Goal: Task Accomplishment & Management: Manage account settings

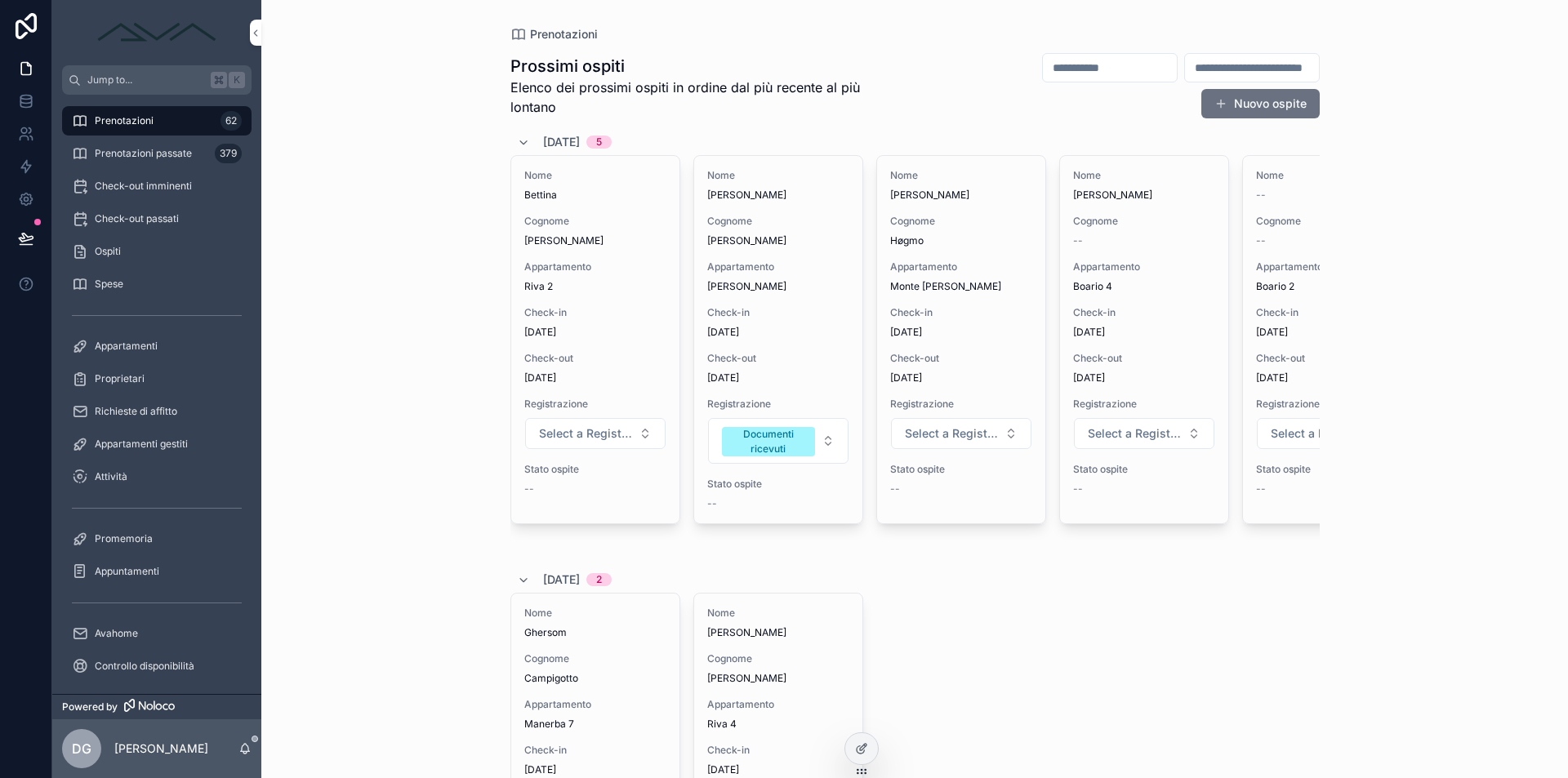
click at [929, 294] on div "Nome Daniel Cognome Høgmo Appartamento Monte Guglielmo Pisogne Check-in 06/10/2…" at bounding box center [961, 340] width 168 height 367
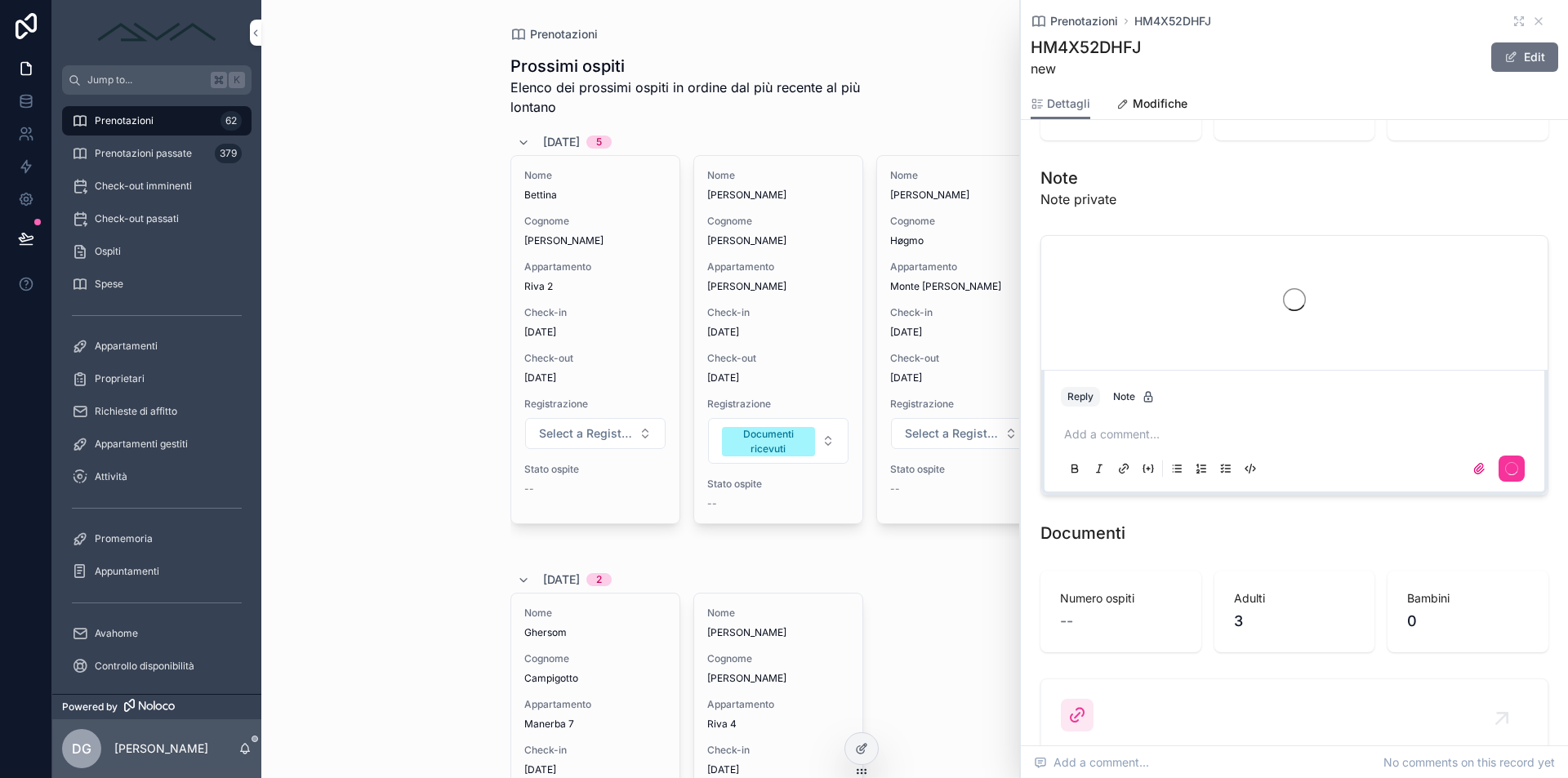
scroll to position [1696, 0]
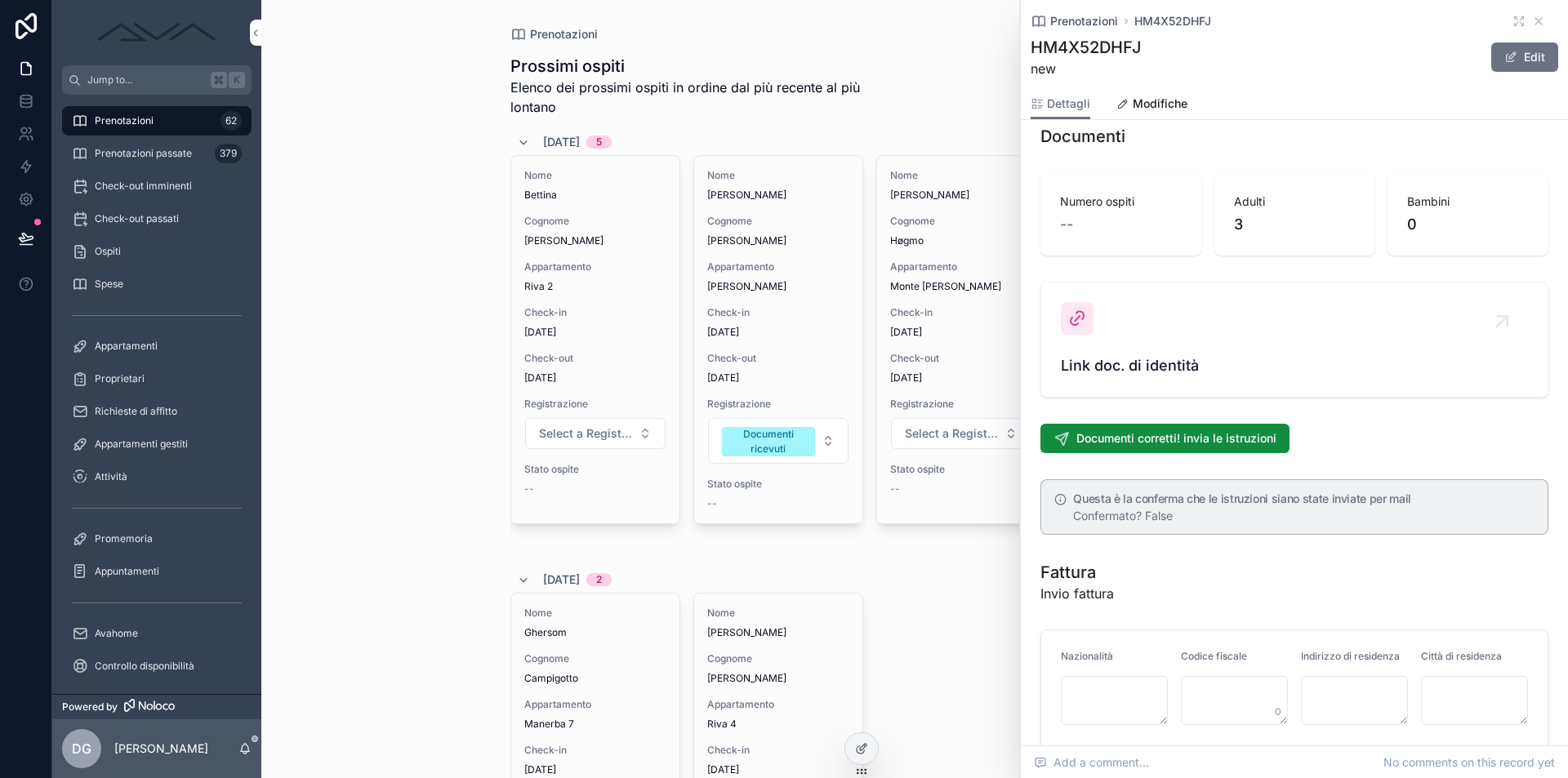
click at [1137, 302] on div "Link doc. di identità" at bounding box center [1294, 340] width 467 height 75
click at [1532, 29] on div "Prenotazioni HM4X52DHFJ" at bounding box center [1295, 21] width 528 height 16
click at [1532, 16] on icon "scrollable content" at bounding box center [1539, 21] width 13 height 13
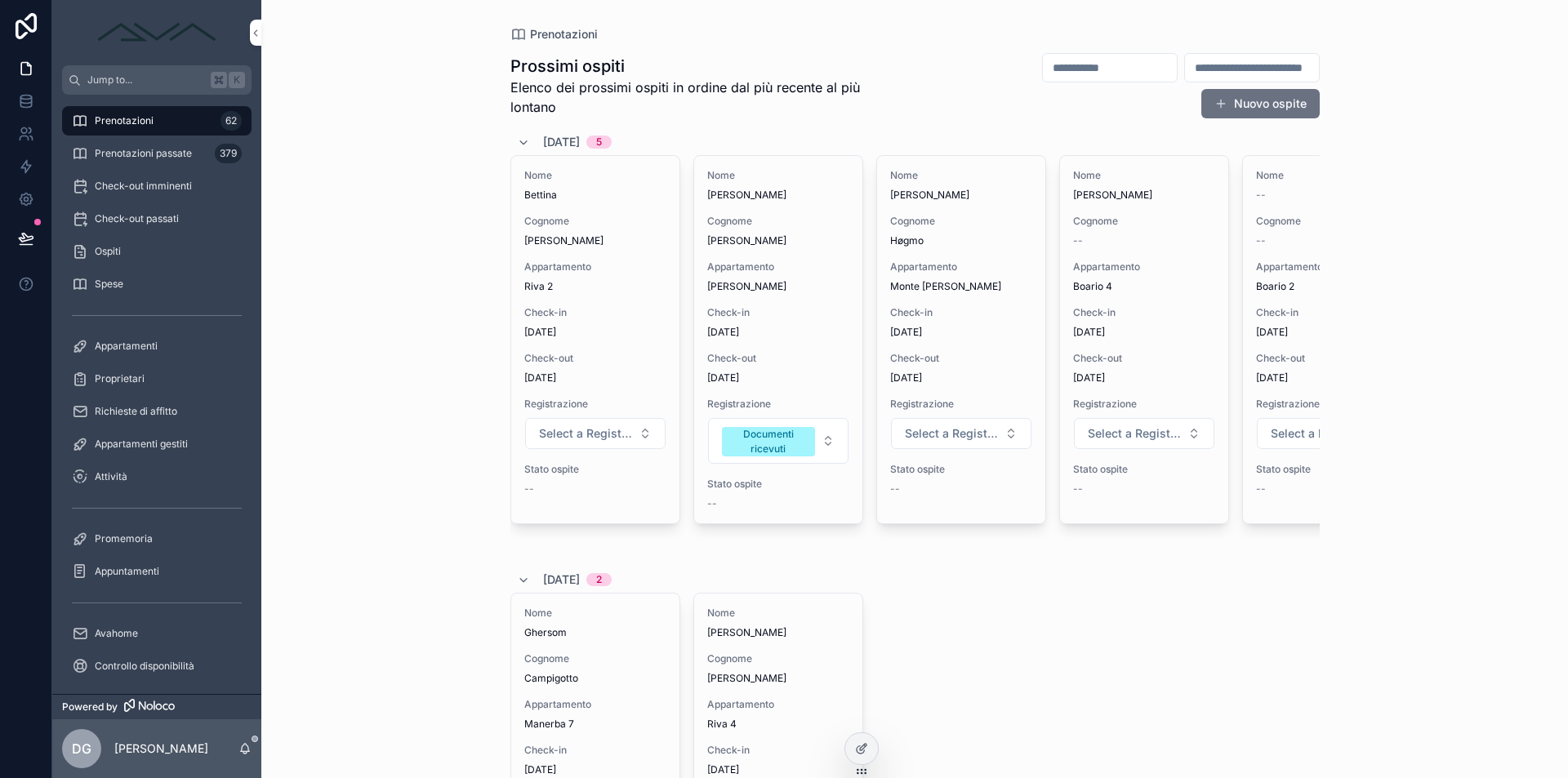
click at [978, 430] on span "Select a Registrazione" at bounding box center [951, 433] width 93 height 16
click at [967, 575] on div "Documenti ricevuti" at bounding box center [955, 573] width 227 height 25
click at [585, 249] on div "Nome Bettina Cognome Schneider Appartamento Riva 2 Check-in 06/10/2025 Check-ou…" at bounding box center [595, 340] width 168 height 367
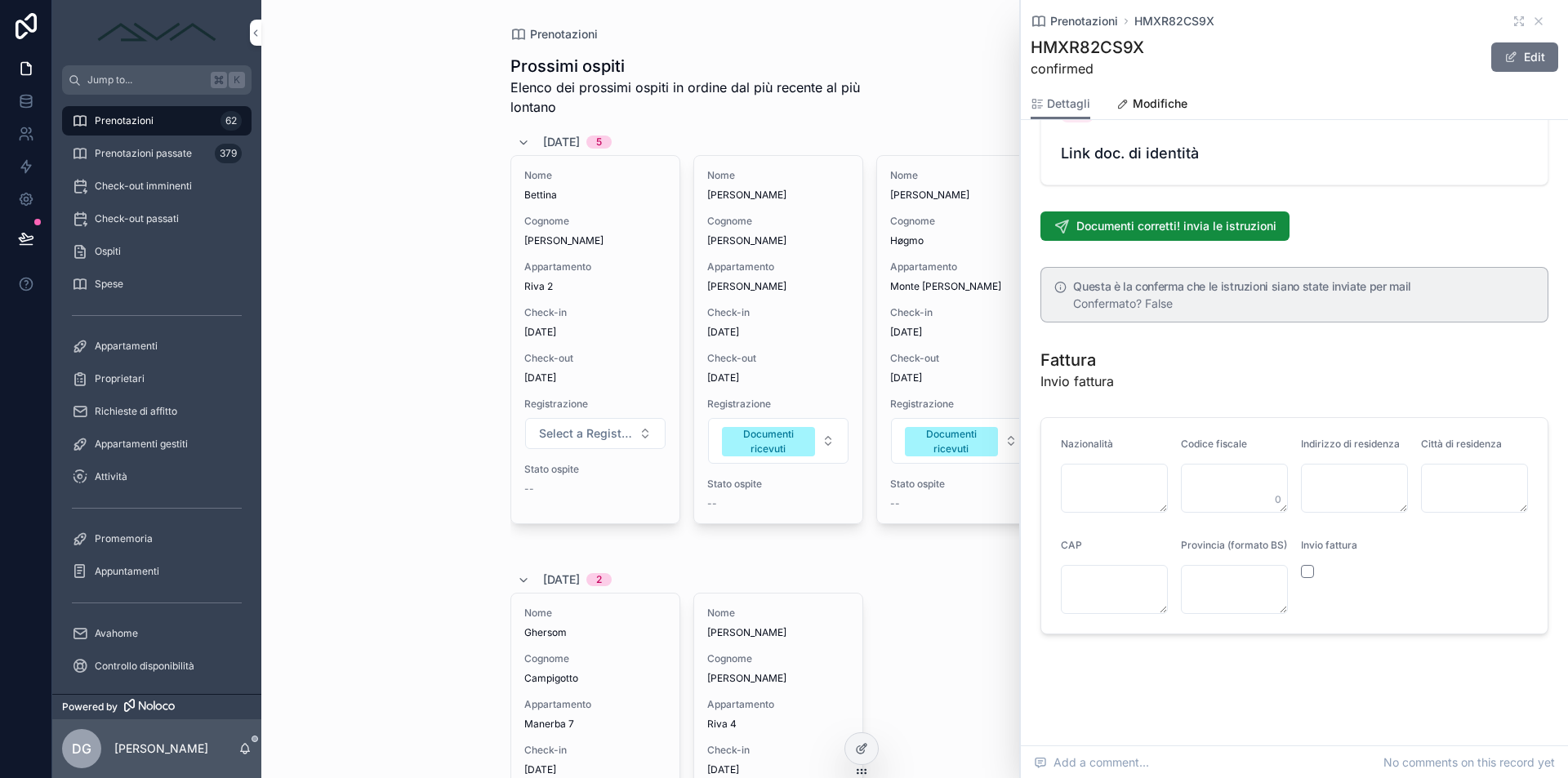
scroll to position [1831, 0]
click at [1168, 149] on div "Link doc. di identità" at bounding box center [1294, 128] width 467 height 75
click at [1152, 164] on span "Link doc. di identità" at bounding box center [1294, 153] width 467 height 23
click at [1145, 165] on span "Link doc. di identità" at bounding box center [1294, 153] width 467 height 23
click at [1108, 154] on div "Link doc. di identità" at bounding box center [1294, 128] width 467 height 75
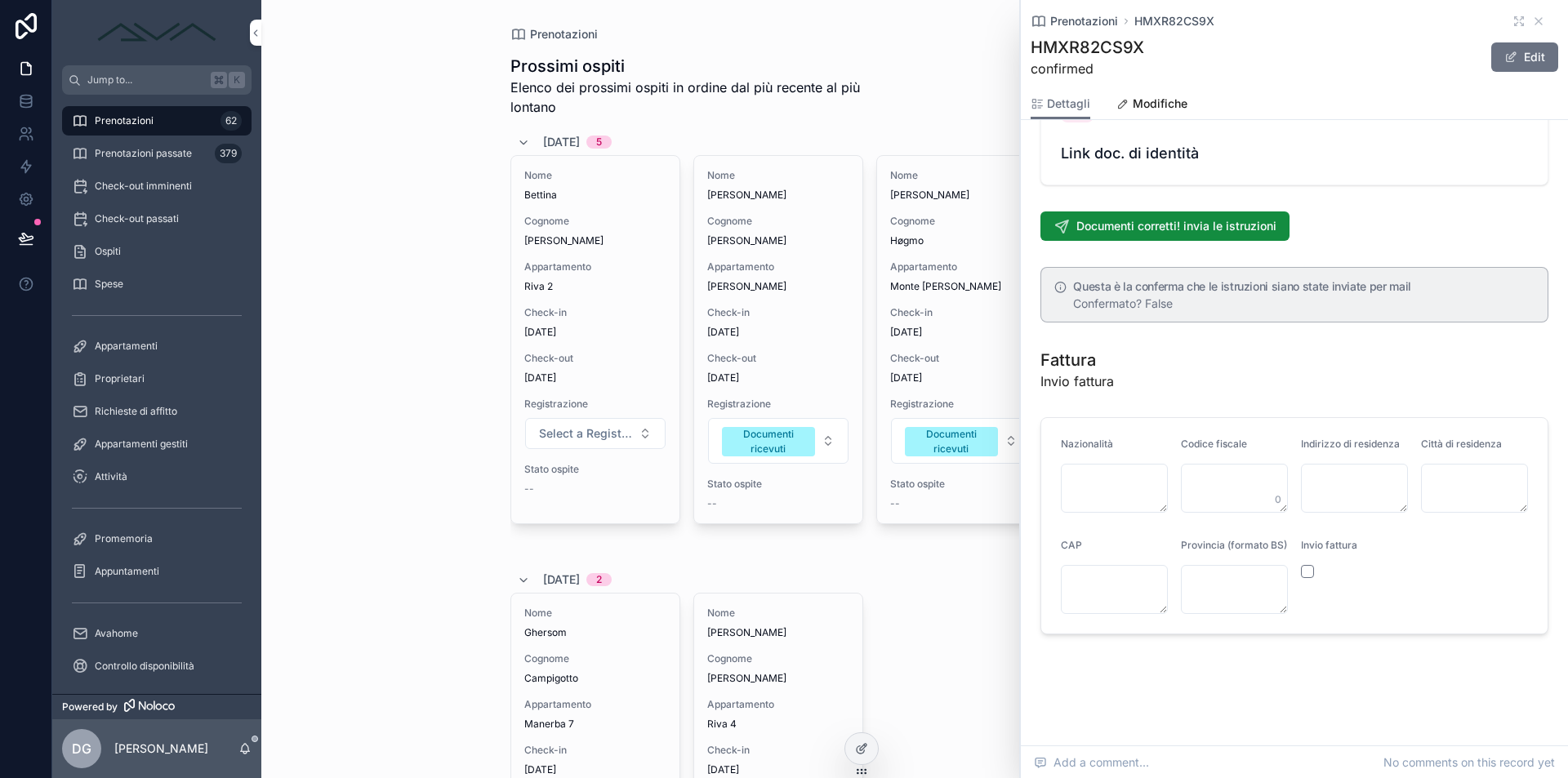
click at [1532, 24] on icon "scrollable content" at bounding box center [1539, 21] width 13 height 13
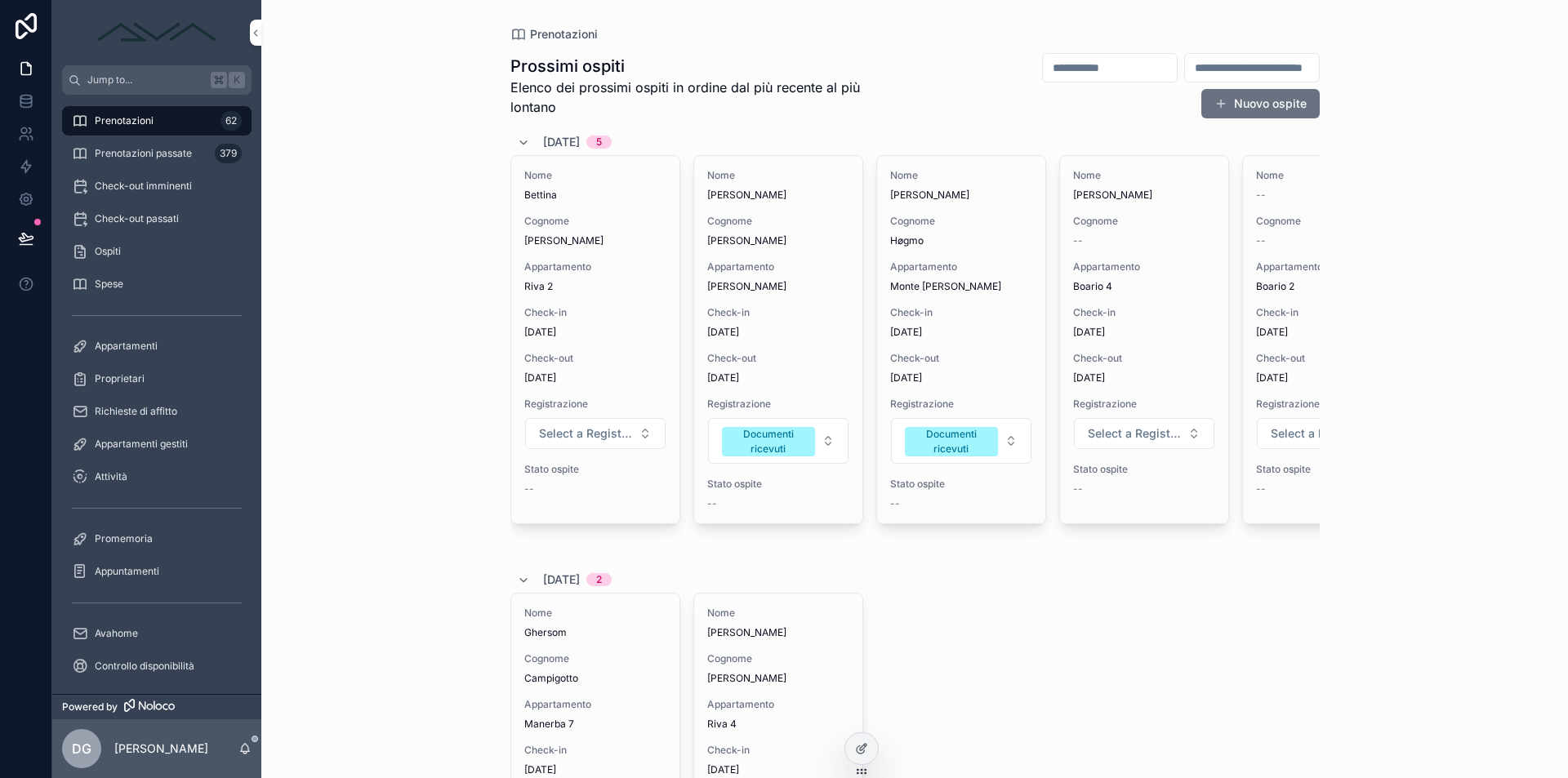
click at [577, 320] on div "Check-in 06/10/2025" at bounding box center [595, 322] width 142 height 33
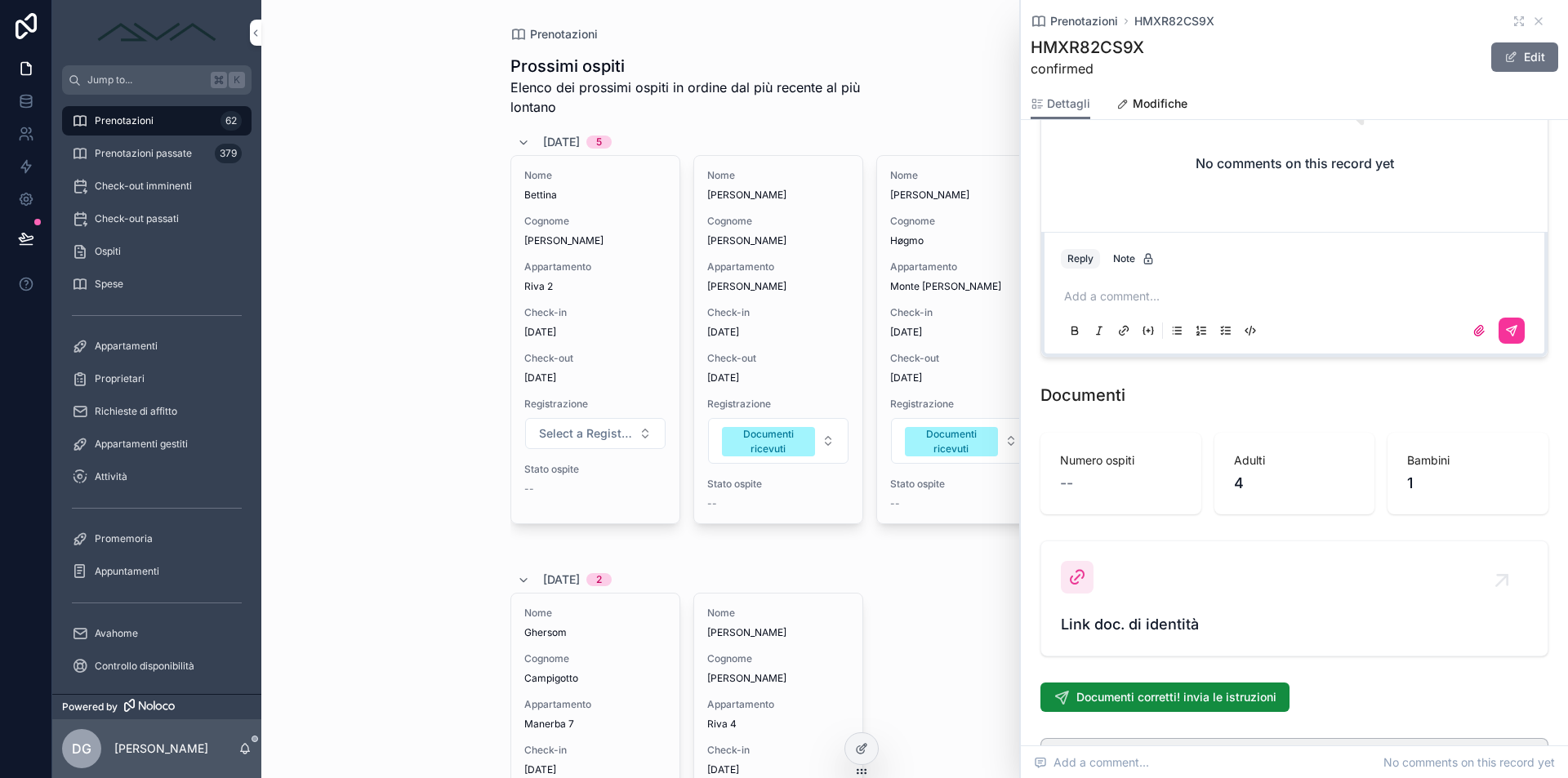
scroll to position [1865, 0]
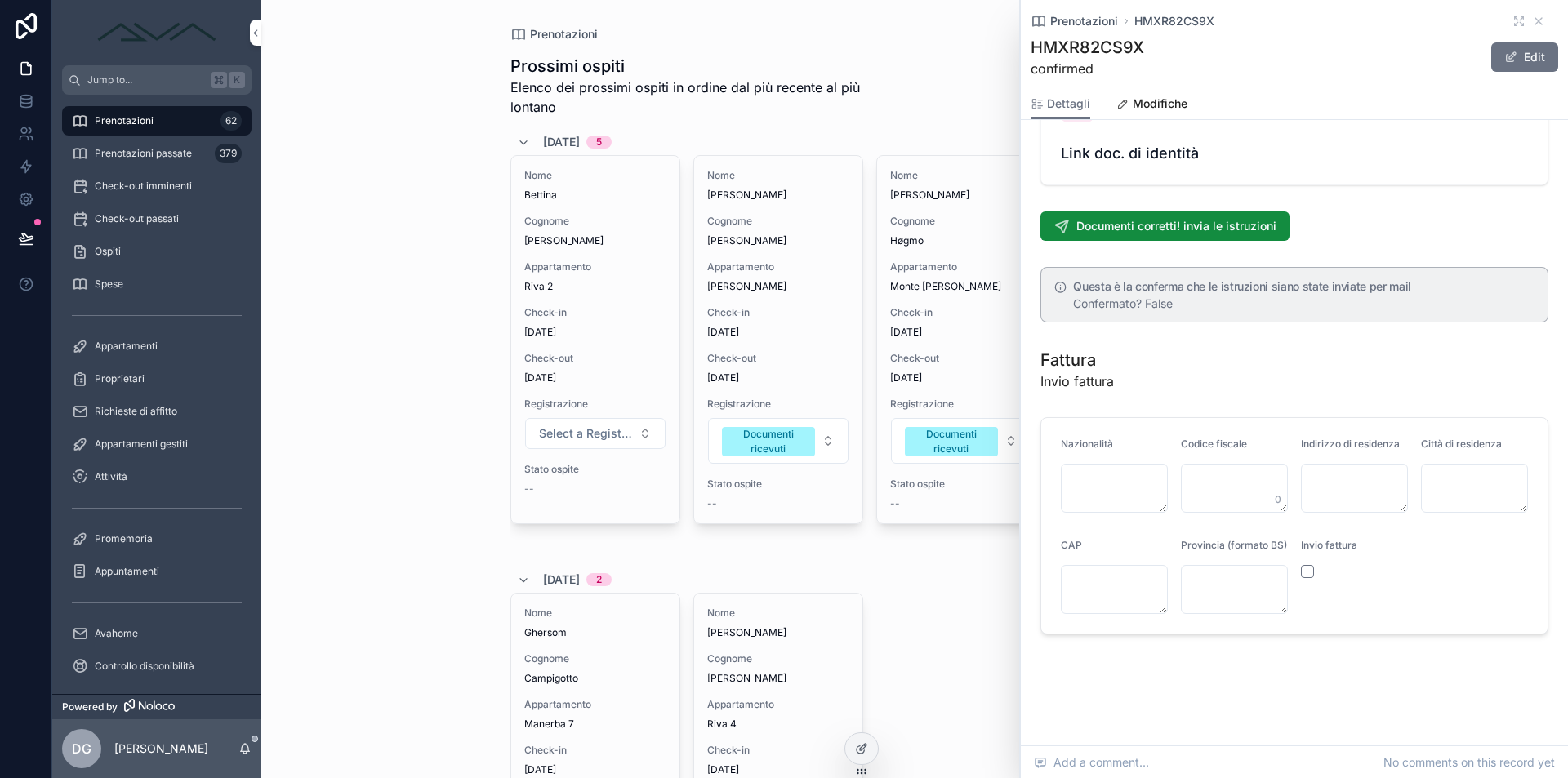
click at [1141, 152] on link "Link doc. di identità" at bounding box center [1295, 127] width 507 height 114
click at [1524, 29] on div "Prenotazioni HMXR82CS9X" at bounding box center [1295, 21] width 528 height 16
click at [1532, 22] on icon "scrollable content" at bounding box center [1539, 21] width 13 height 13
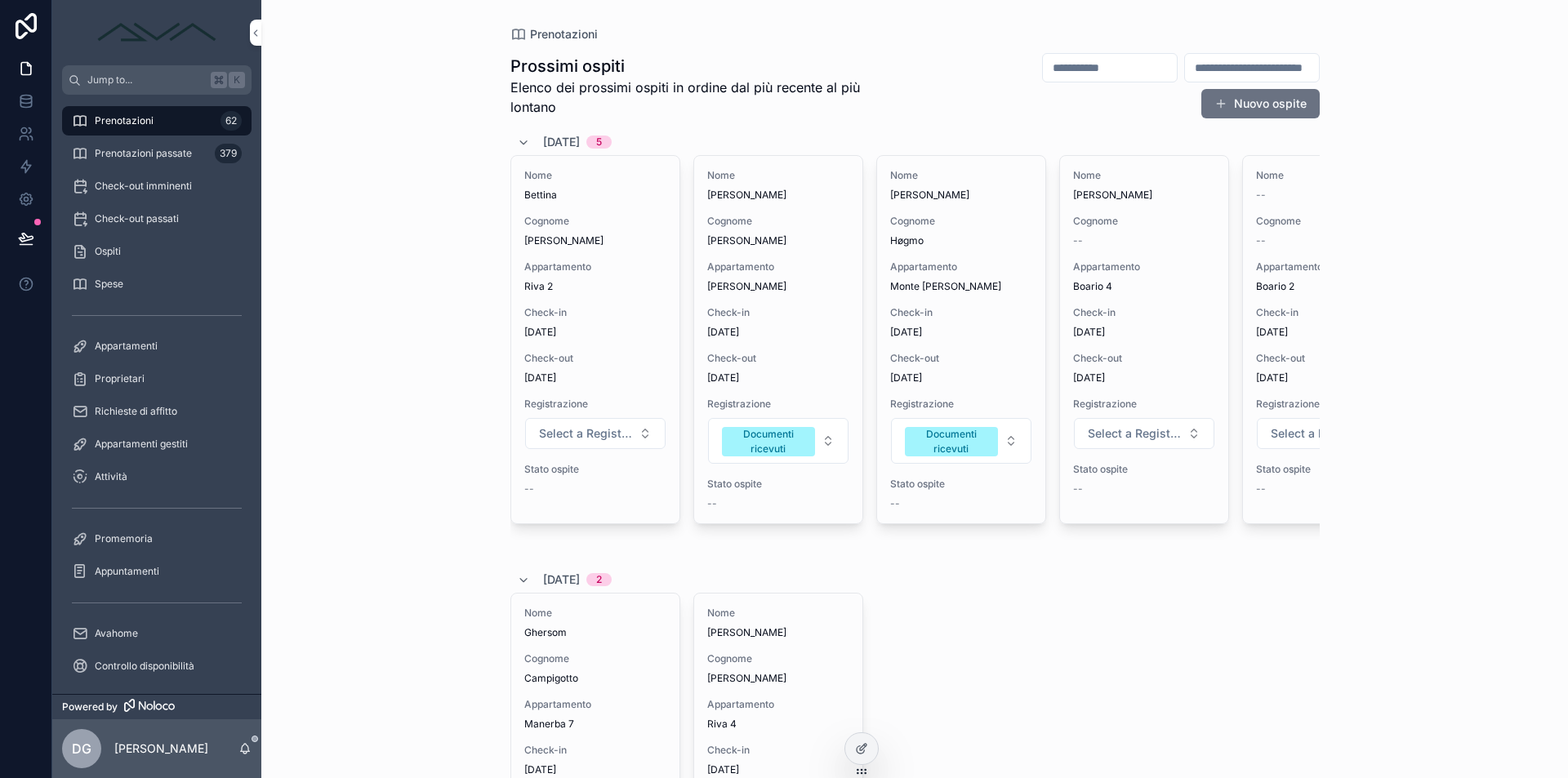
click at [752, 286] on span "[PERSON_NAME]" at bounding box center [778, 287] width 142 height 13
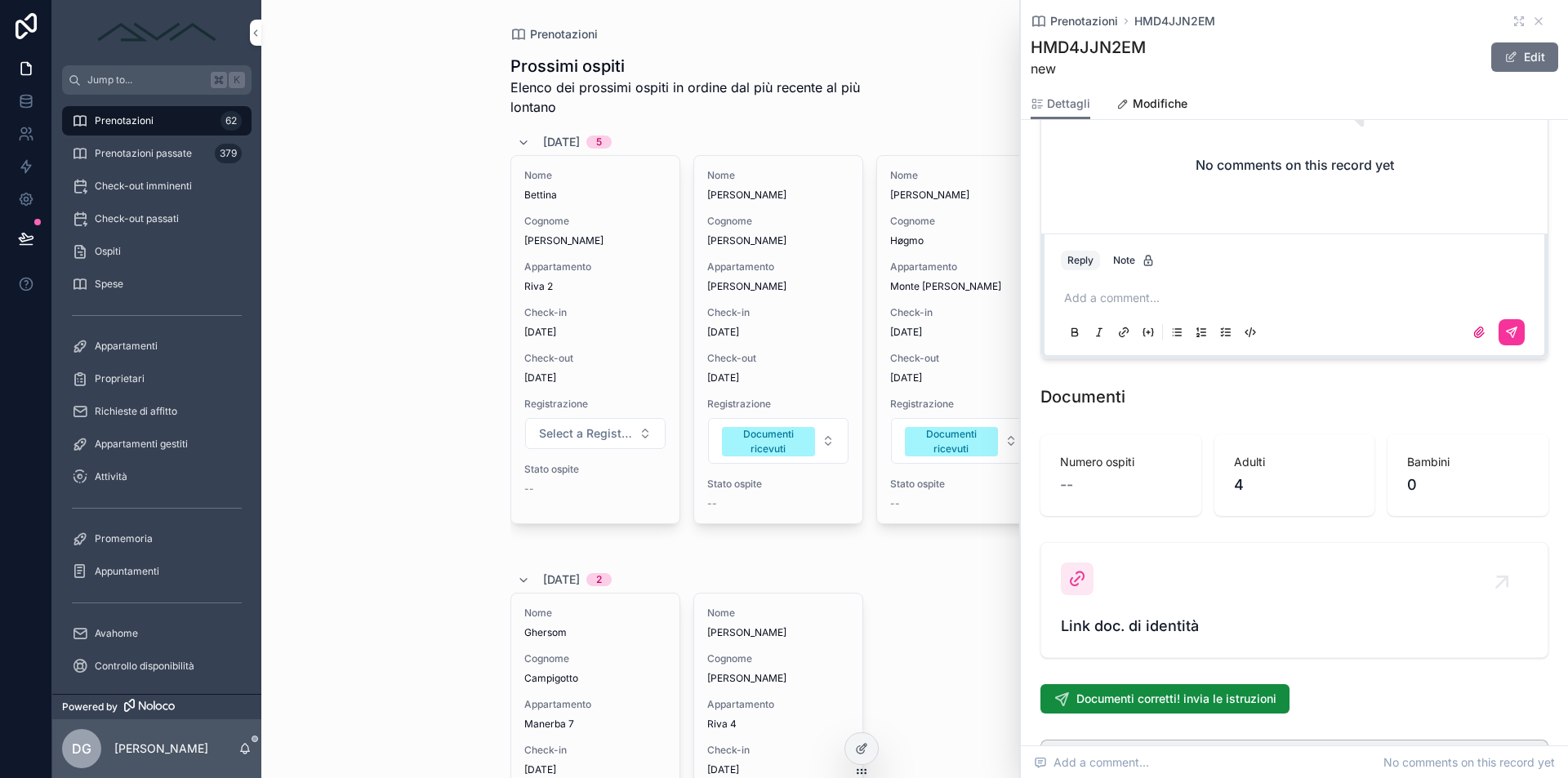
scroll to position [1724, 0]
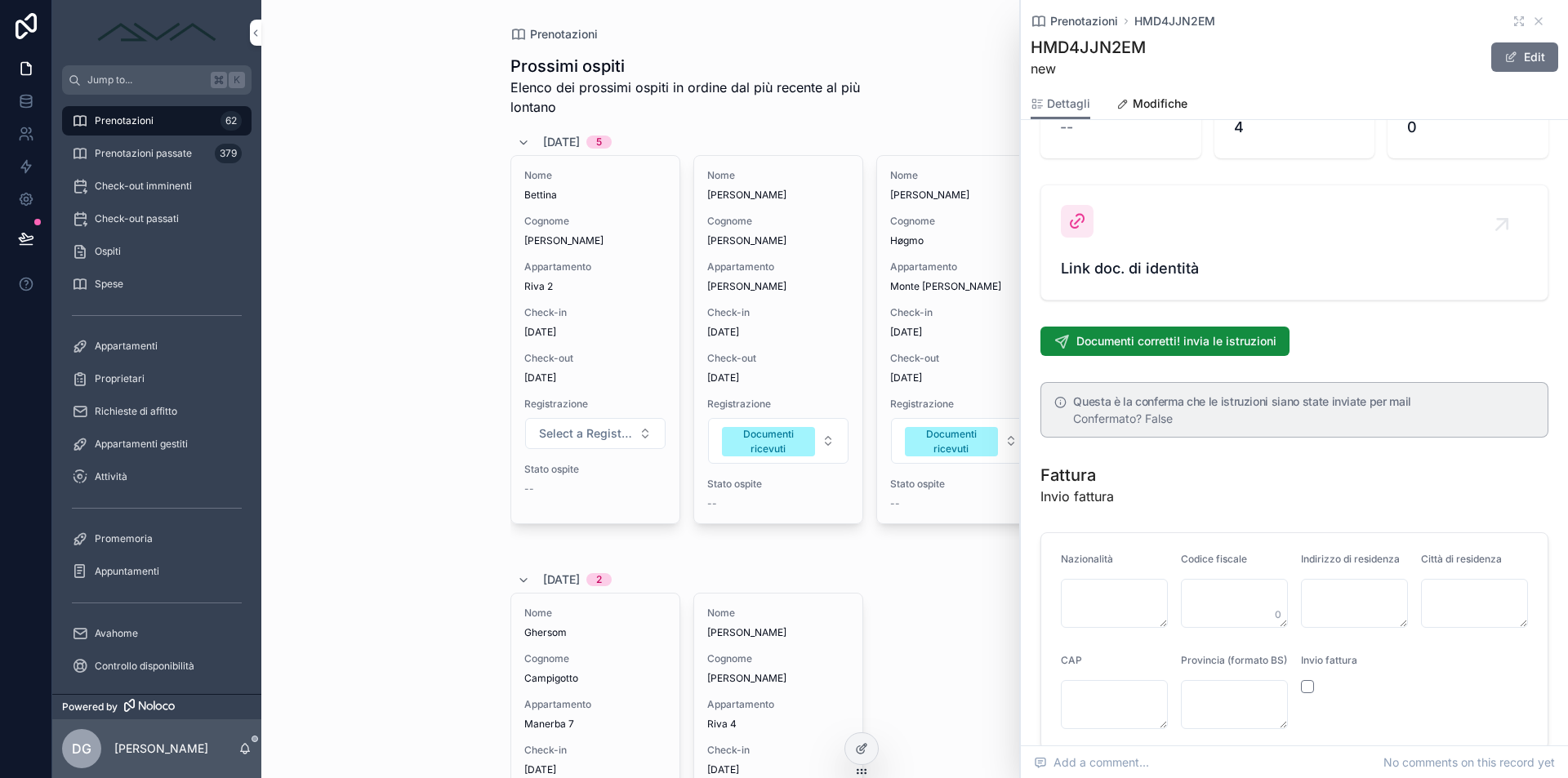
click at [1165, 257] on span "Link doc. di identità" at bounding box center [1294, 269] width 467 height 23
click at [1532, 17] on icon "scrollable content" at bounding box center [1539, 21] width 13 height 13
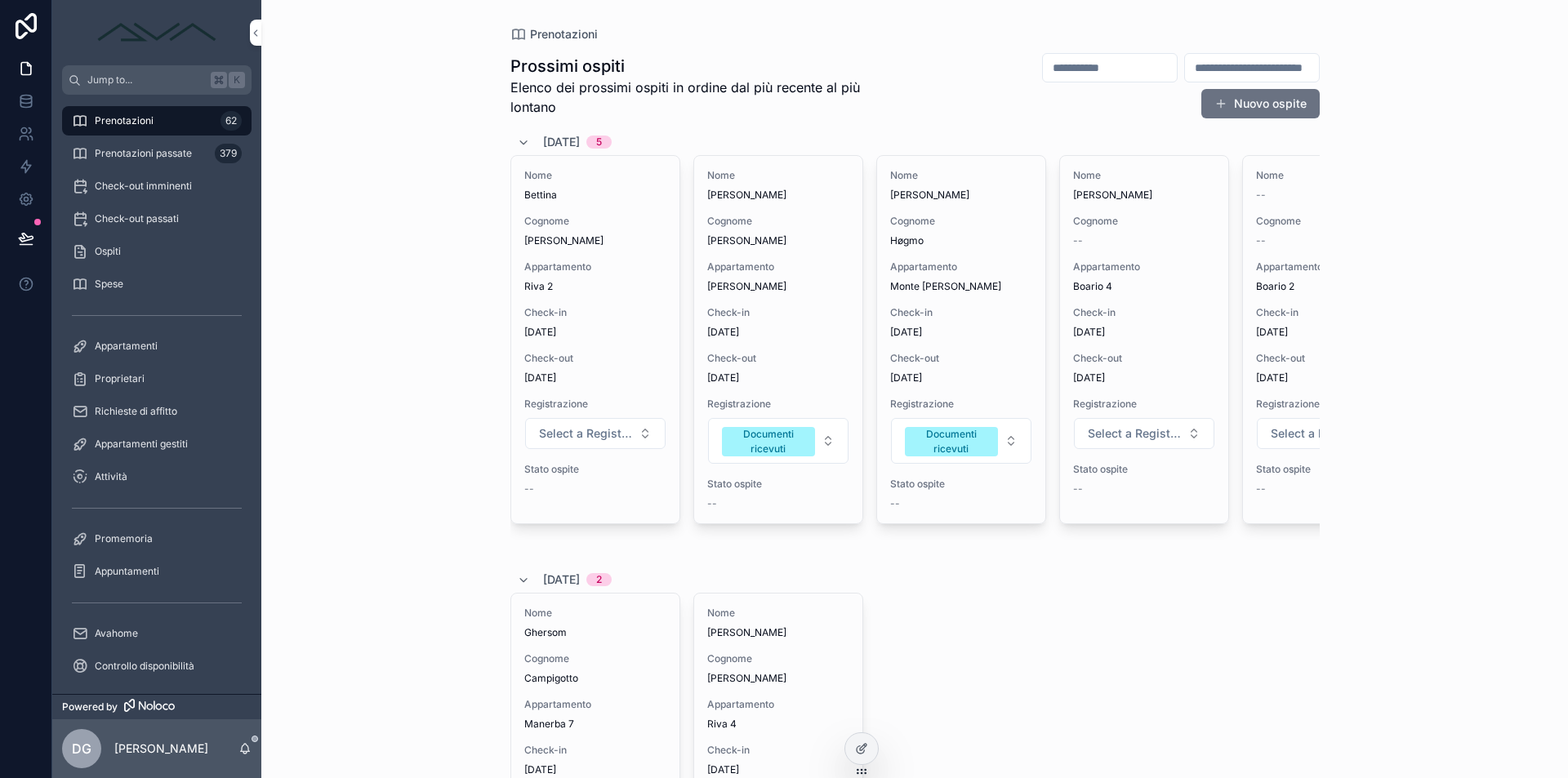
click at [161, 183] on span "Check-out imminenti" at bounding box center [143, 186] width 97 height 13
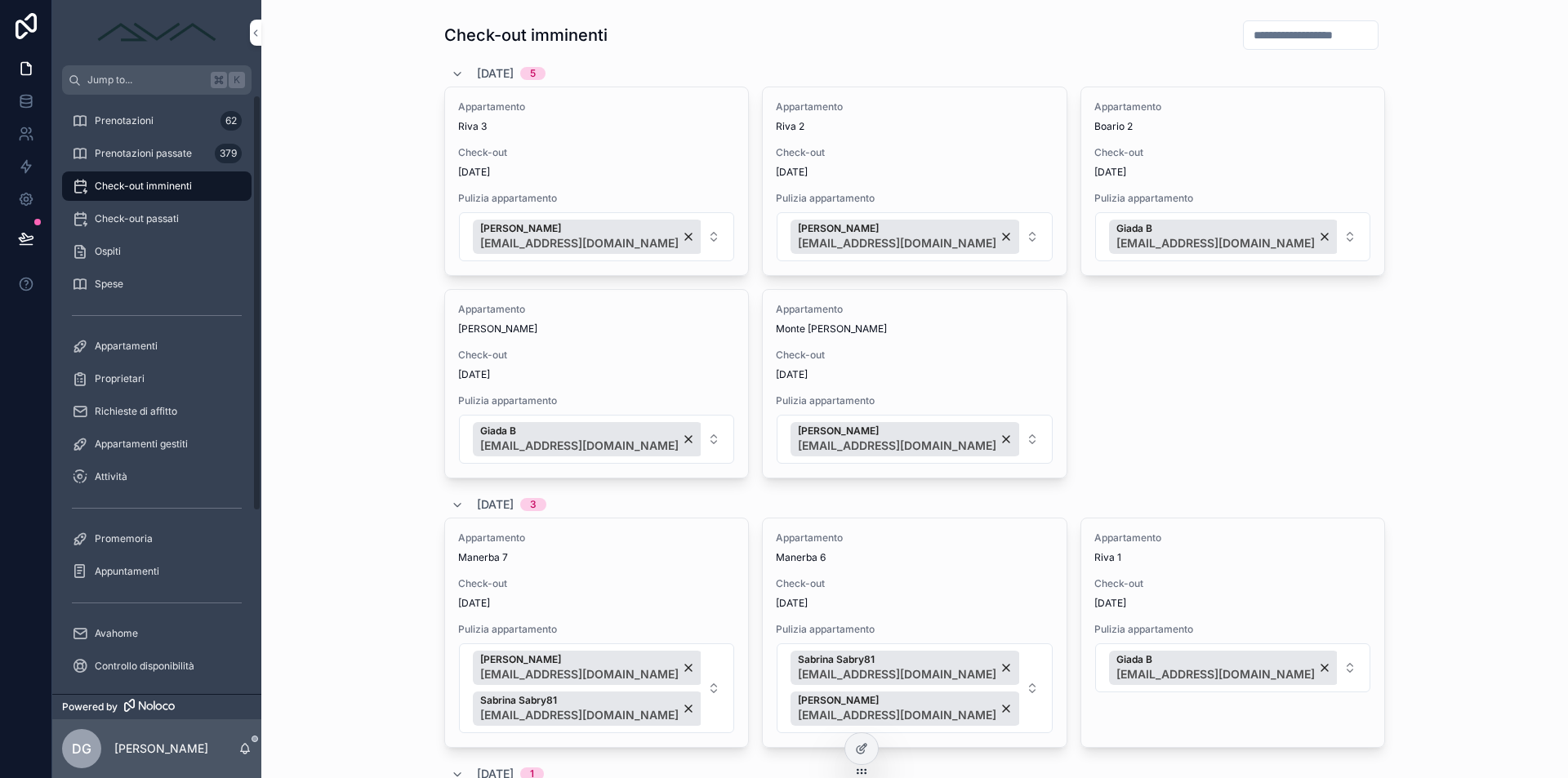
click at [124, 151] on span "Prenotazioni passate" at bounding box center [143, 153] width 97 height 13
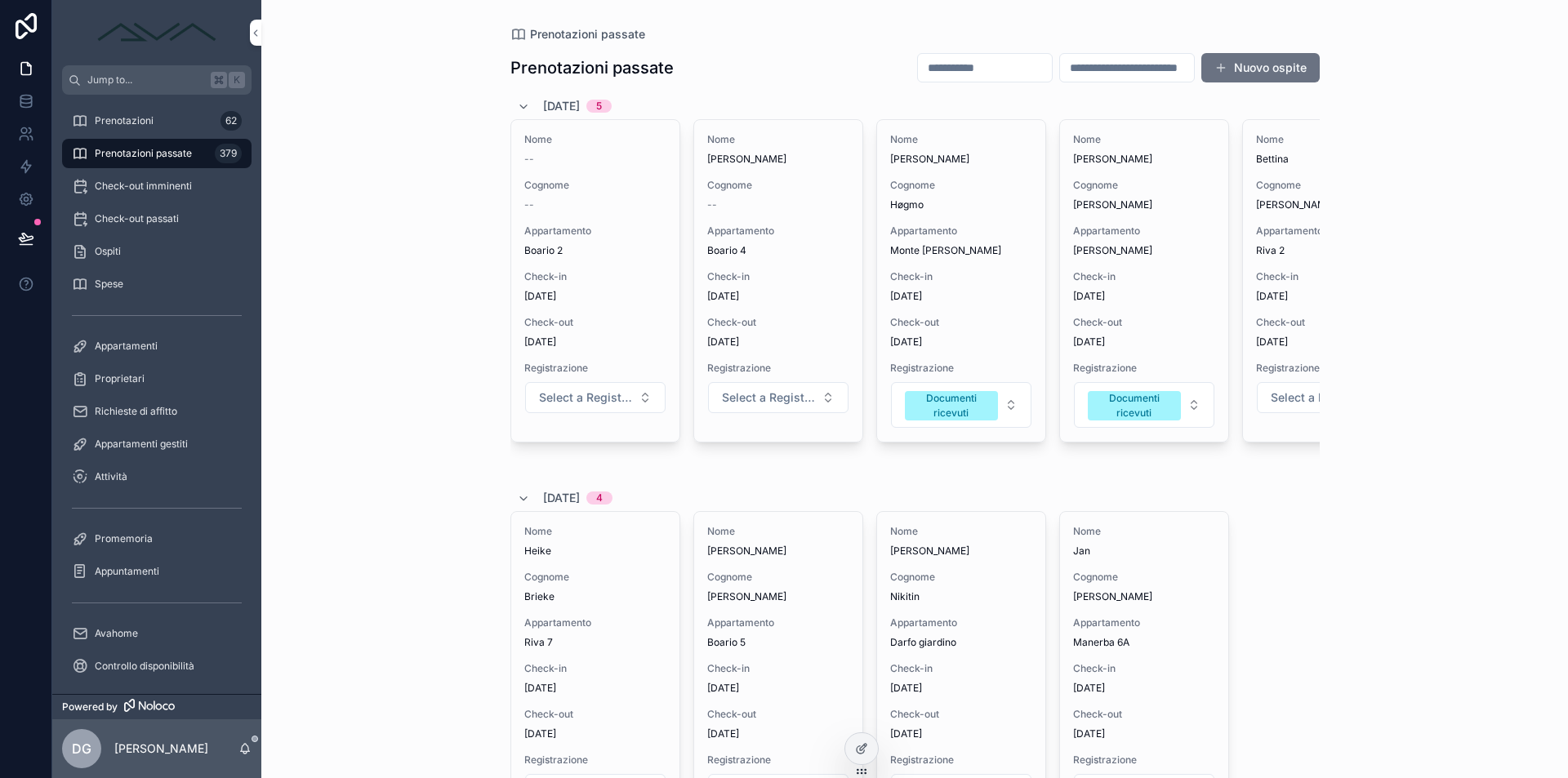
scroll to position [0, 92]
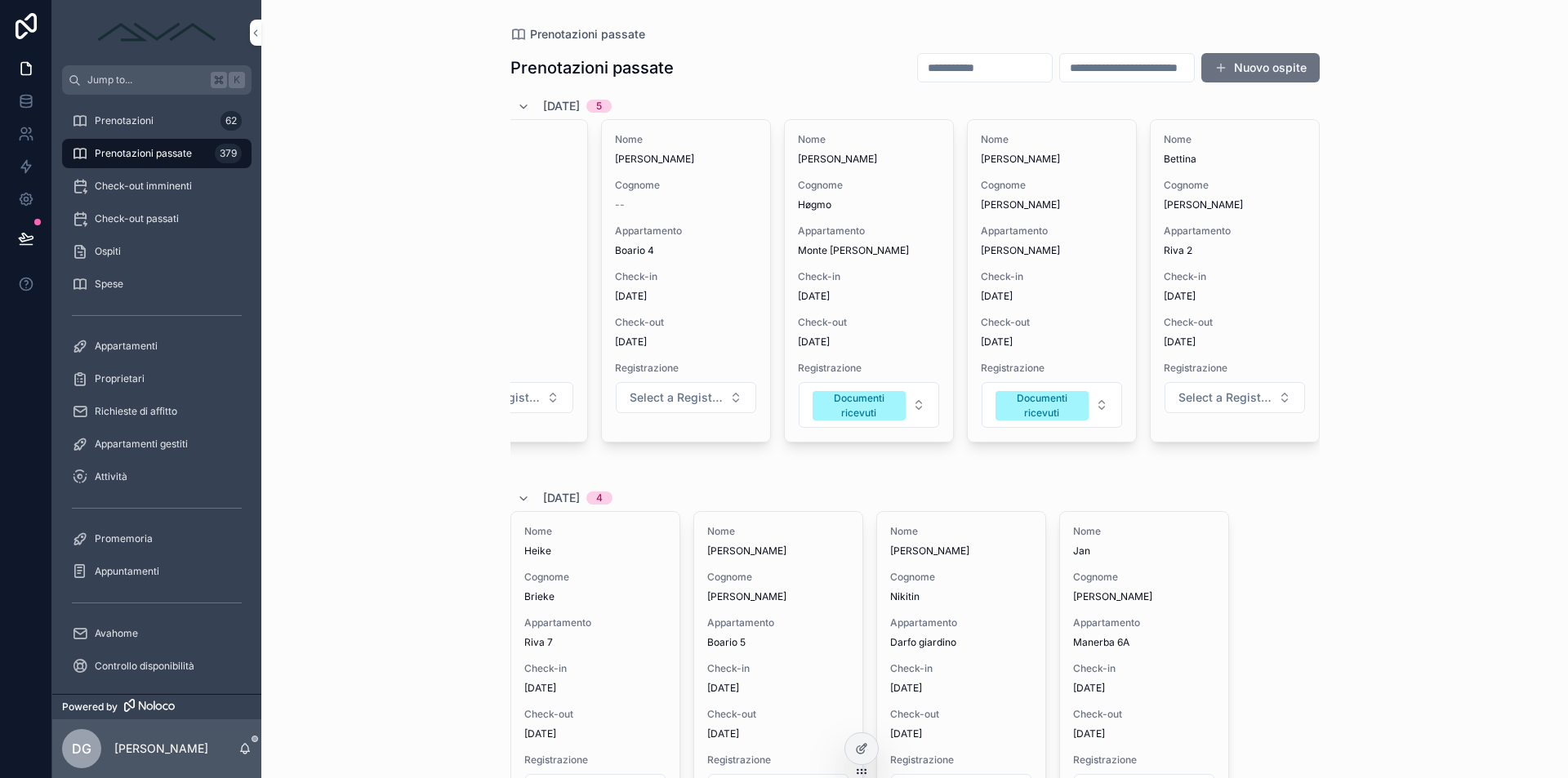
click at [703, 397] on span "Select a Registrazione" at bounding box center [676, 397] width 93 height 16
click at [658, 538] on div "Documenti ricevuti" at bounding box center [627, 535] width 88 height 14
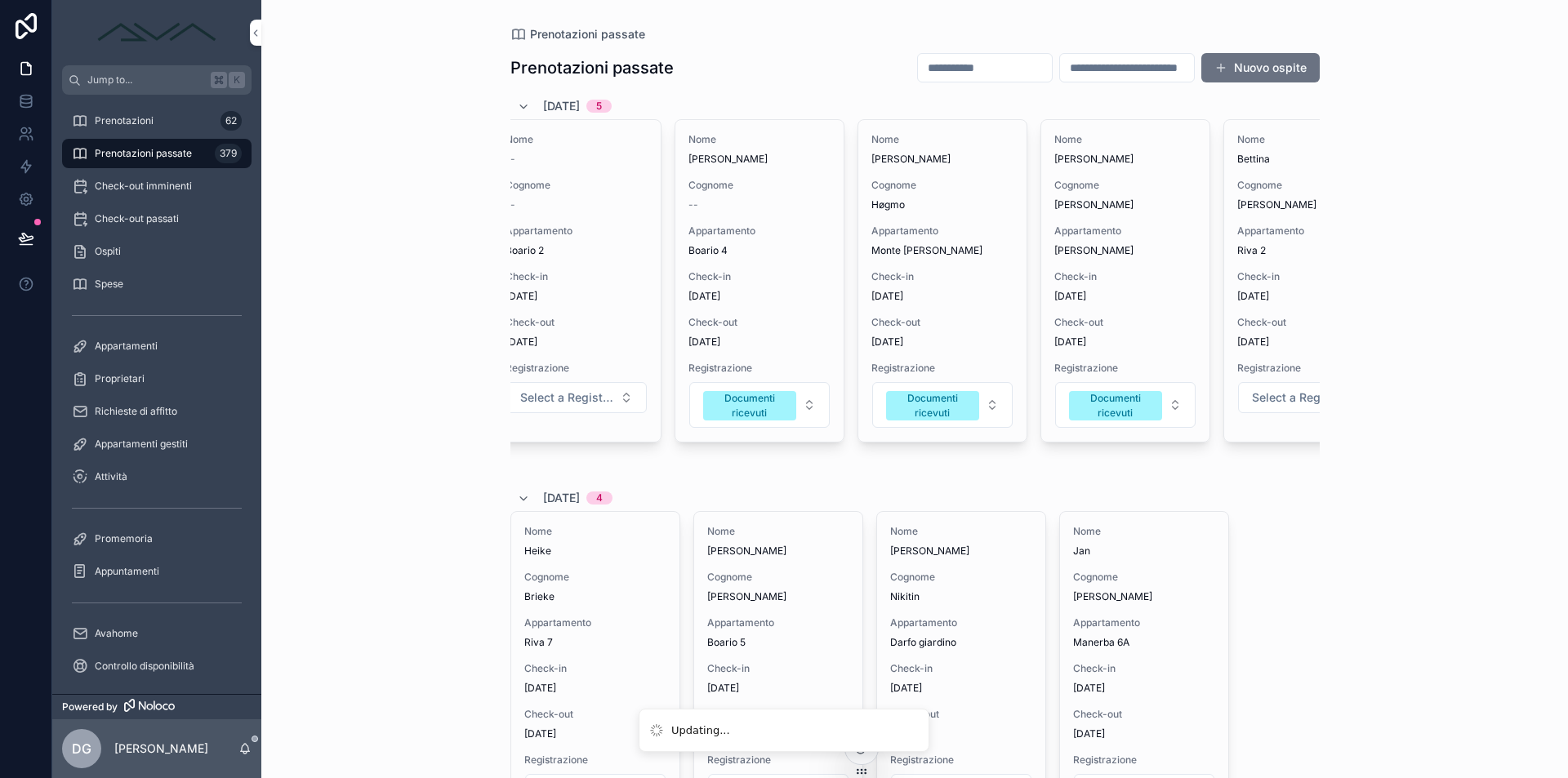
scroll to position [0, 0]
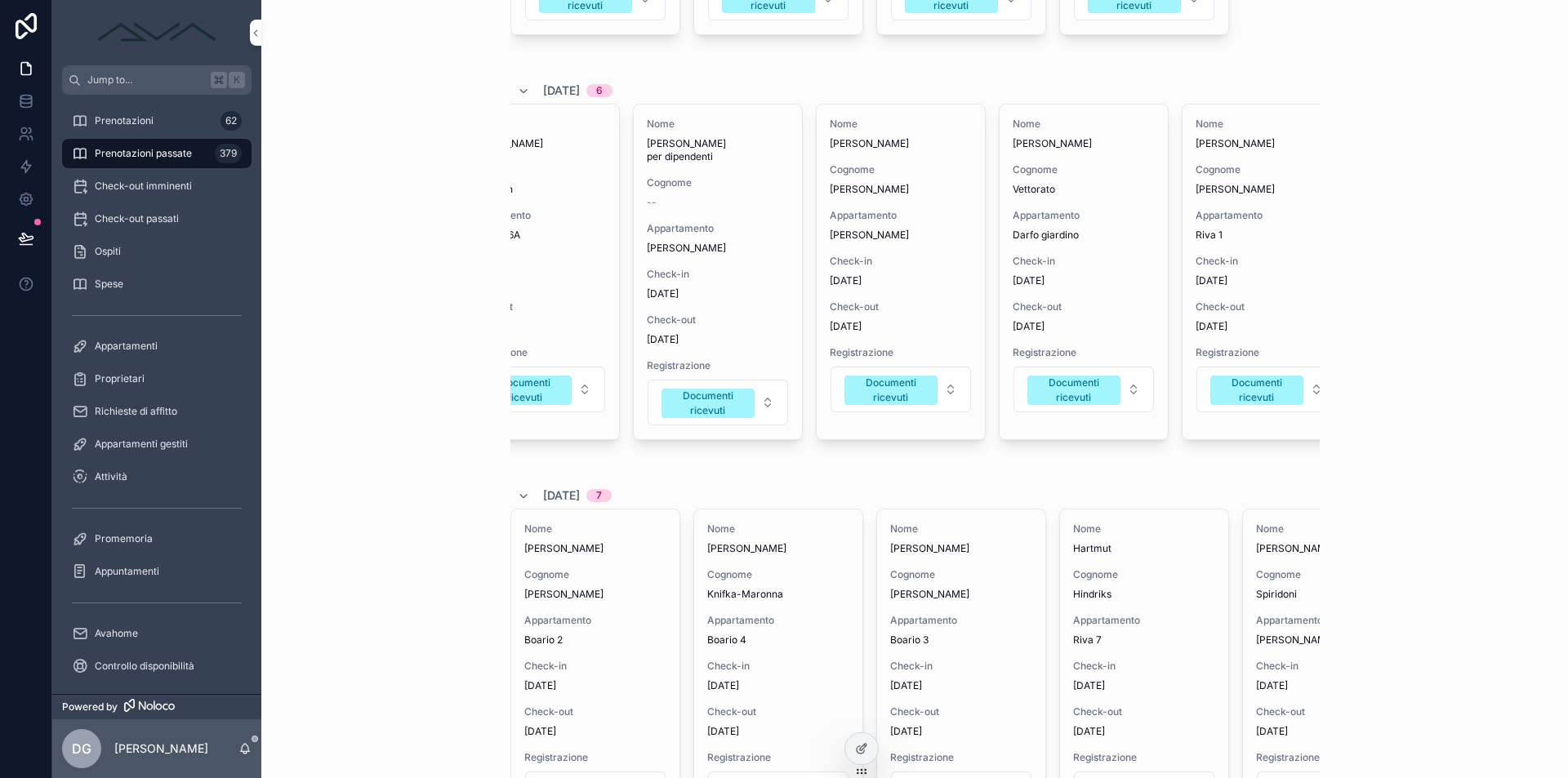
scroll to position [0, 59]
click at [775, 469] on div "Nome Igor per dipendenti Cognome -- Appartamento Darfo danilo Check-in 22/09/20…" at bounding box center [718, 286] width 170 height 365
click at [1190, 318] on div "Nome Pia Cognome Sauerwald Appartamento Riva 1 Check-in 22/09/2025 Check-out 30…" at bounding box center [1267, 271] width 168 height 335
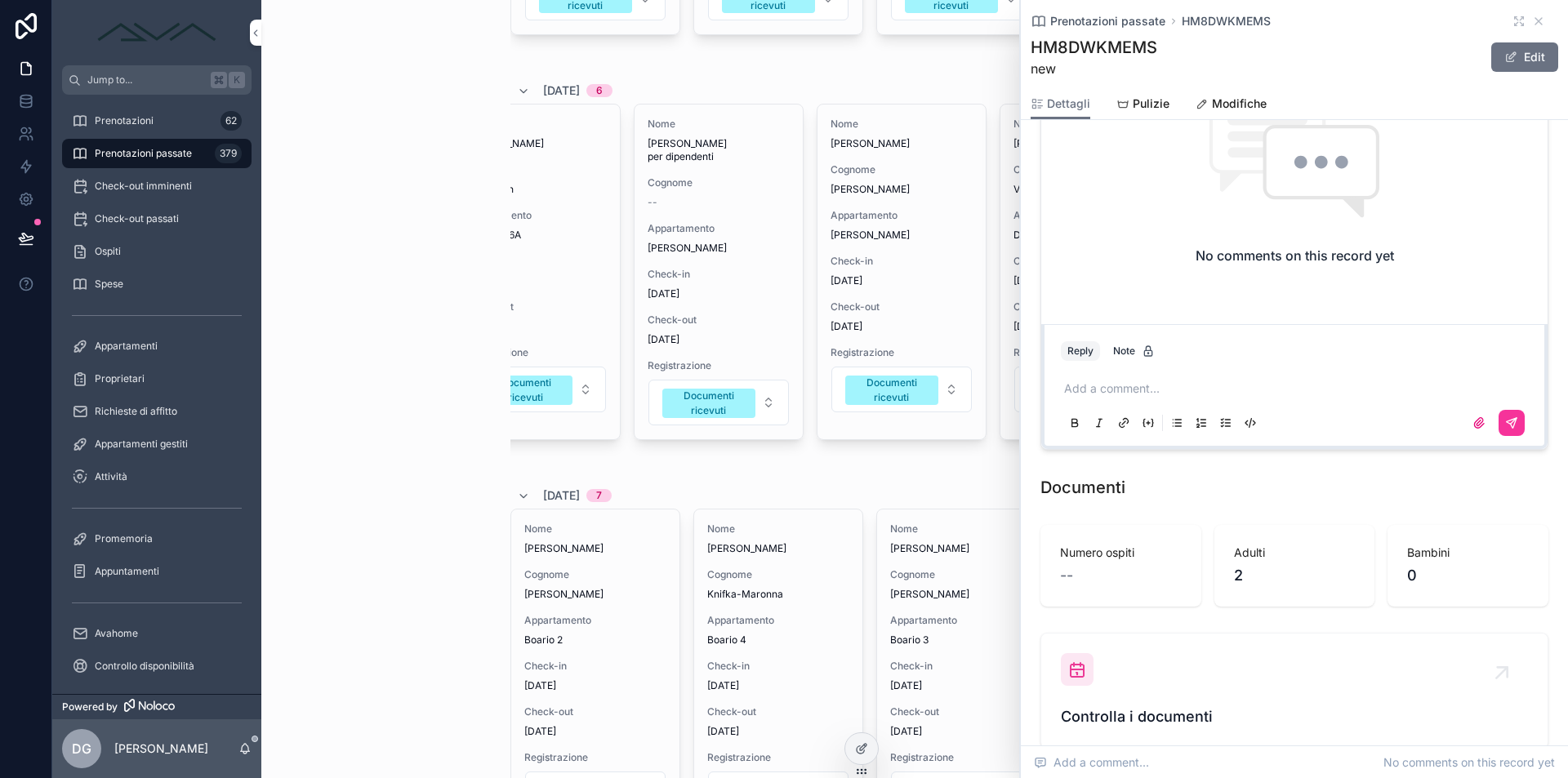
scroll to position [1647, 0]
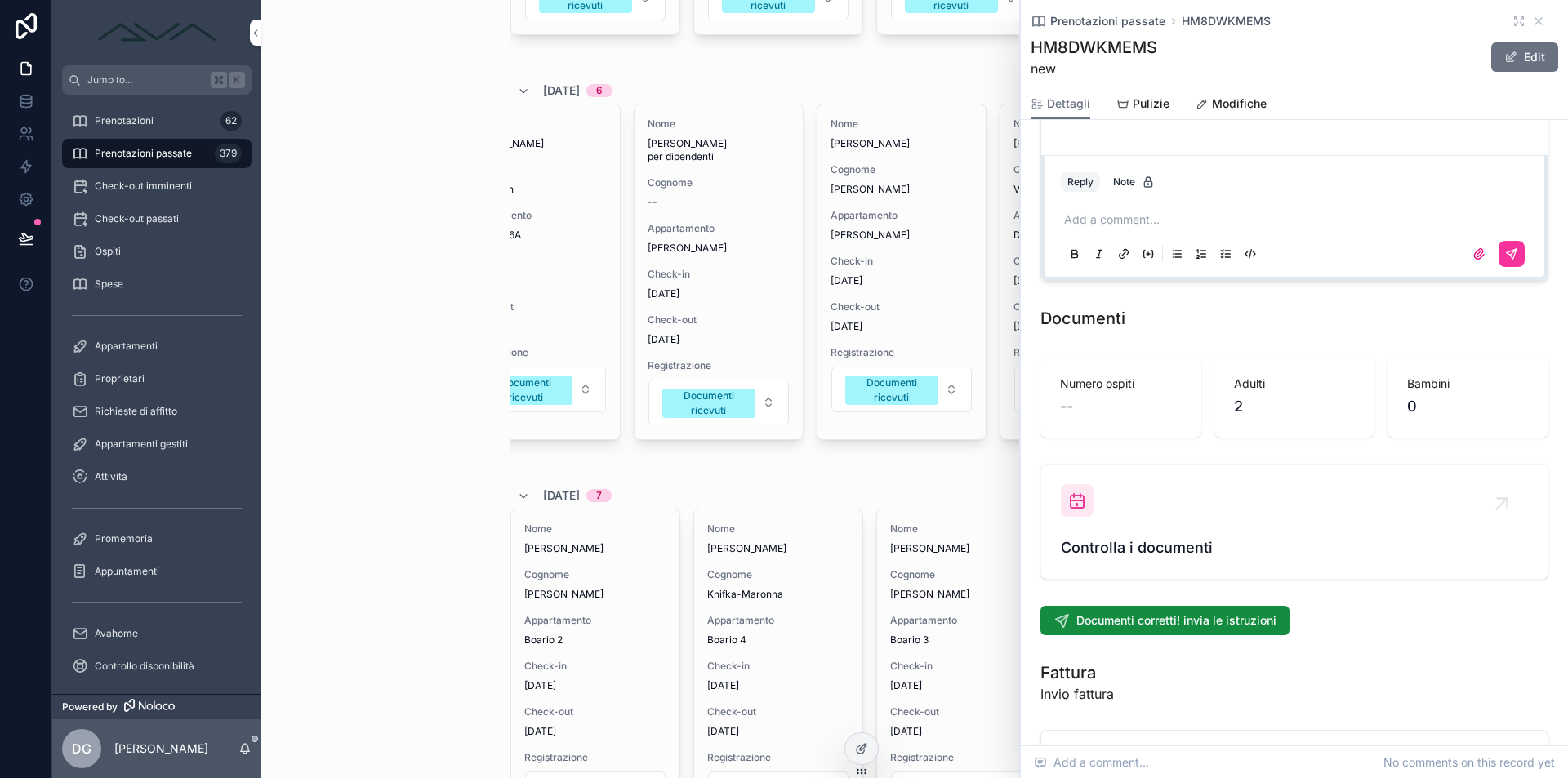
click at [1132, 524] on div "Controlla i documenti" at bounding box center [1294, 522] width 467 height 75
click at [1532, 22] on icon "scrollable content" at bounding box center [1539, 21] width 13 height 13
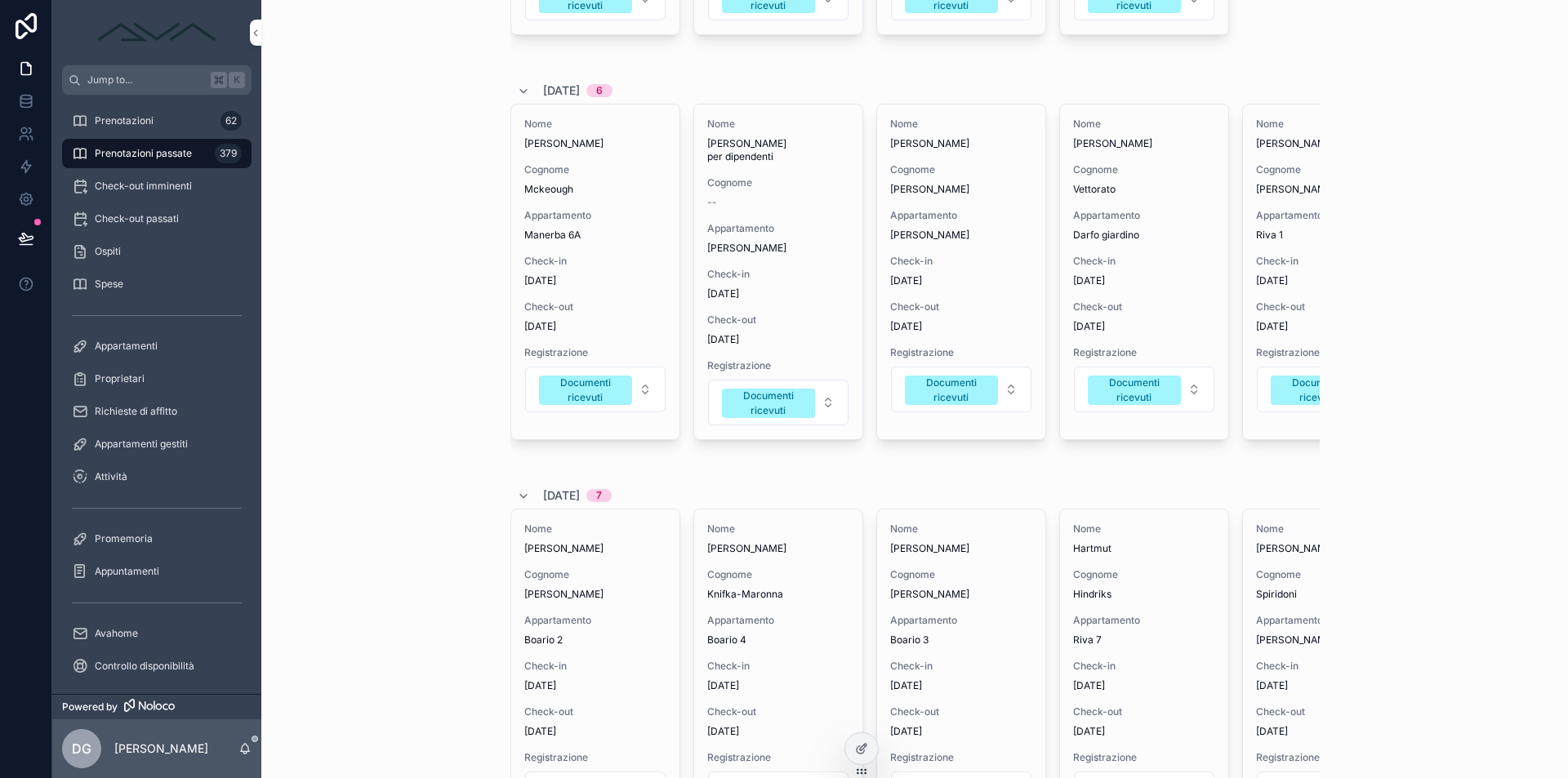
click at [1141, 360] on div "Nome Cristina Cognome Vettorato Appartamento Darfo giardino Check-in 22/09/2025…" at bounding box center [1144, 271] width 168 height 335
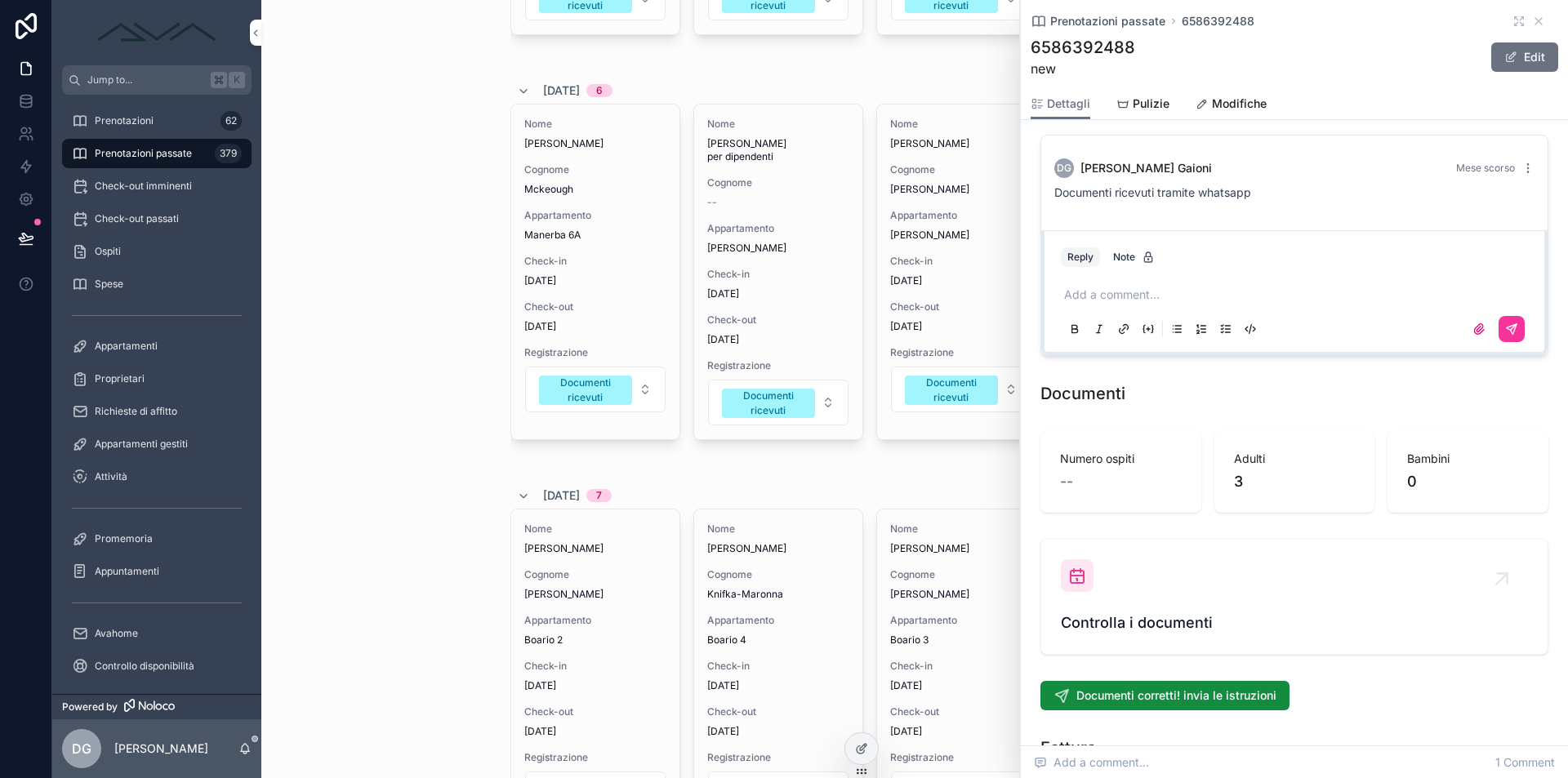
scroll to position [1779, 0]
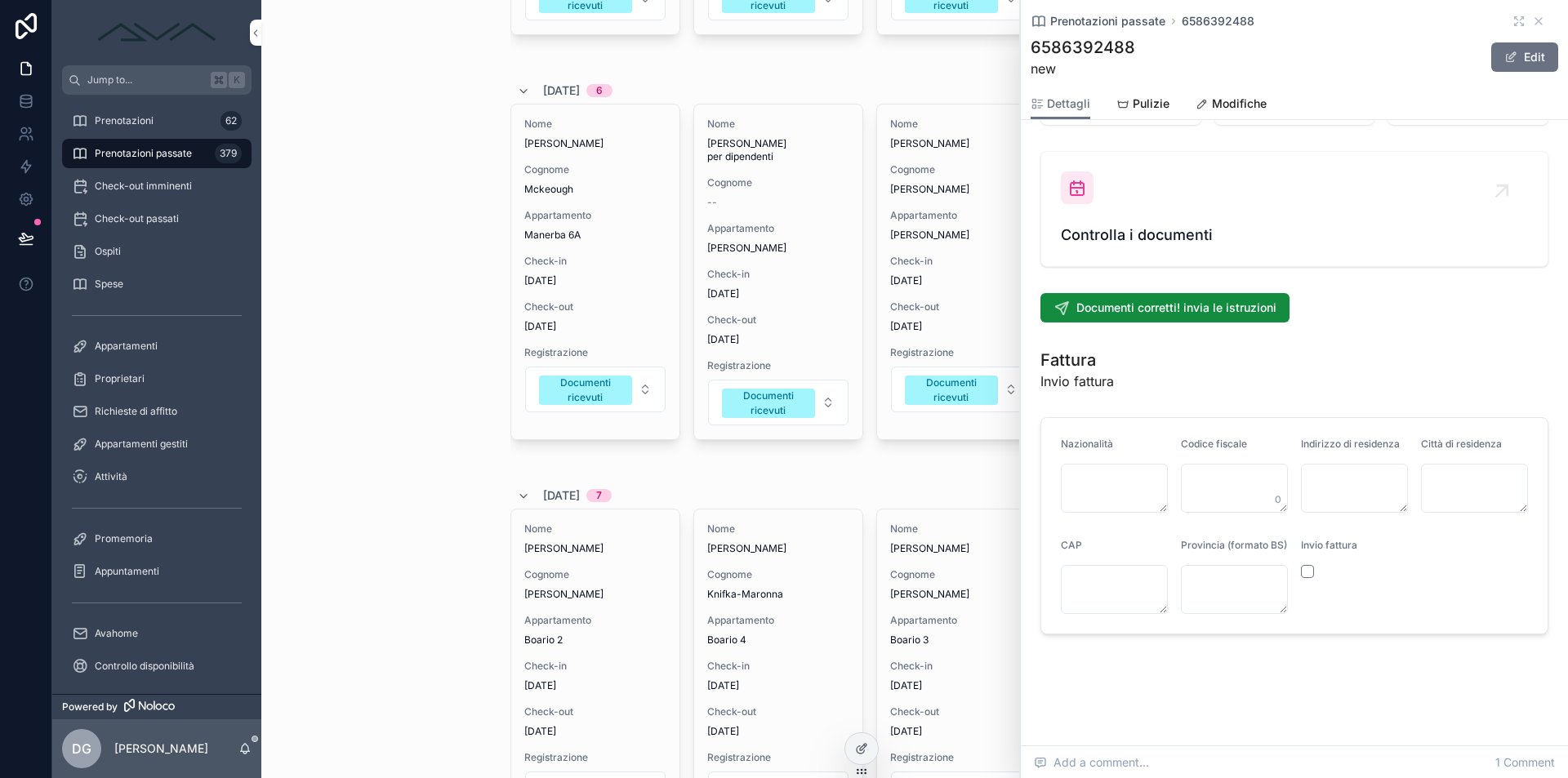
click at [1132, 224] on span "Controlla i documenti" at bounding box center [1294, 235] width 467 height 23
click at [1138, 224] on span "Controlla i documenti" at bounding box center [1294, 235] width 467 height 23
click at [1132, 236] on link "Controlla i documenti" at bounding box center [1295, 208] width 507 height 114
click at [1104, 208] on div "Controlla i documenti" at bounding box center [1294, 209] width 467 height 75
click at [1532, 16] on icon "scrollable content" at bounding box center [1539, 21] width 13 height 13
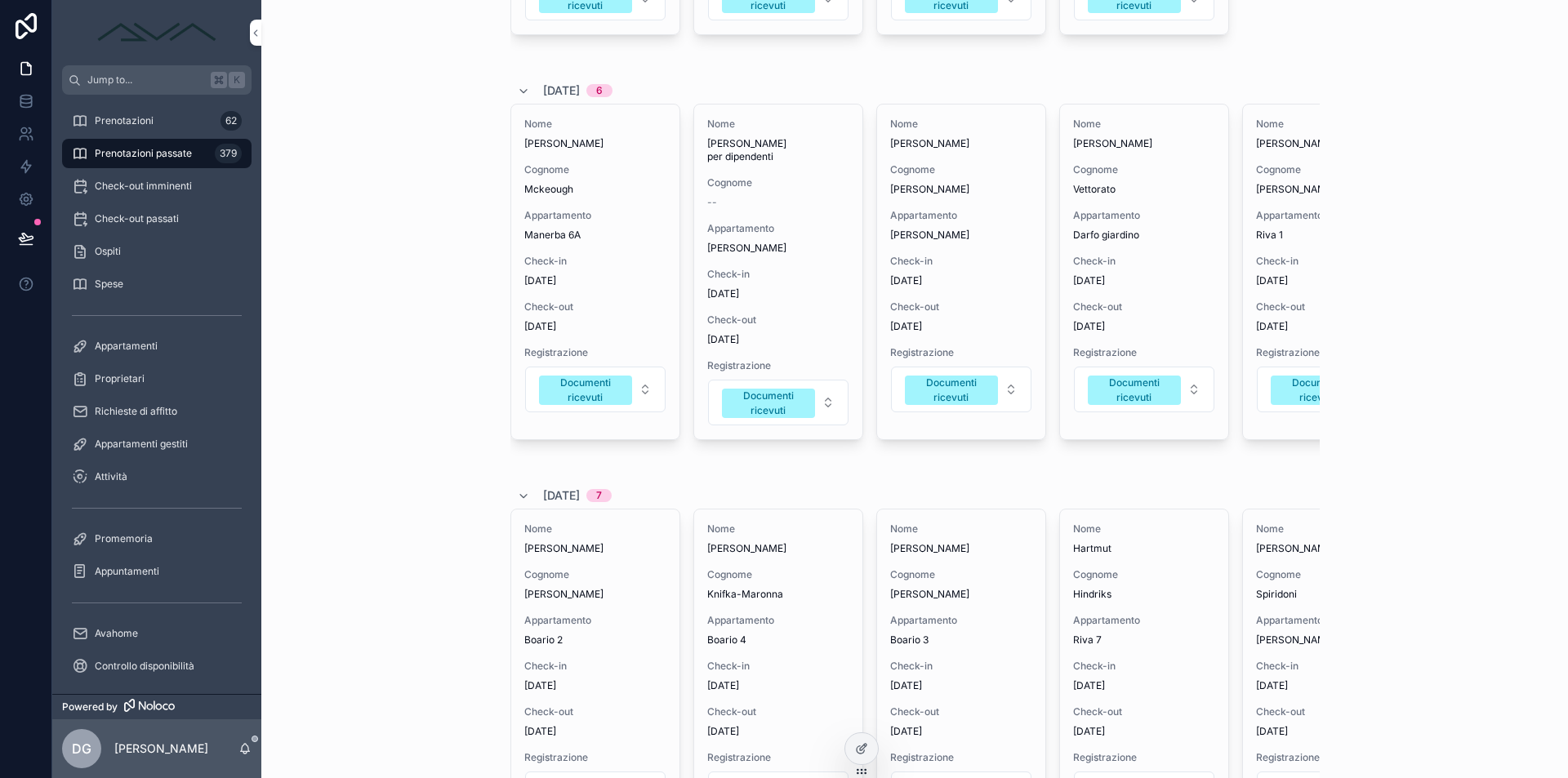
scroll to position [5186, 0]
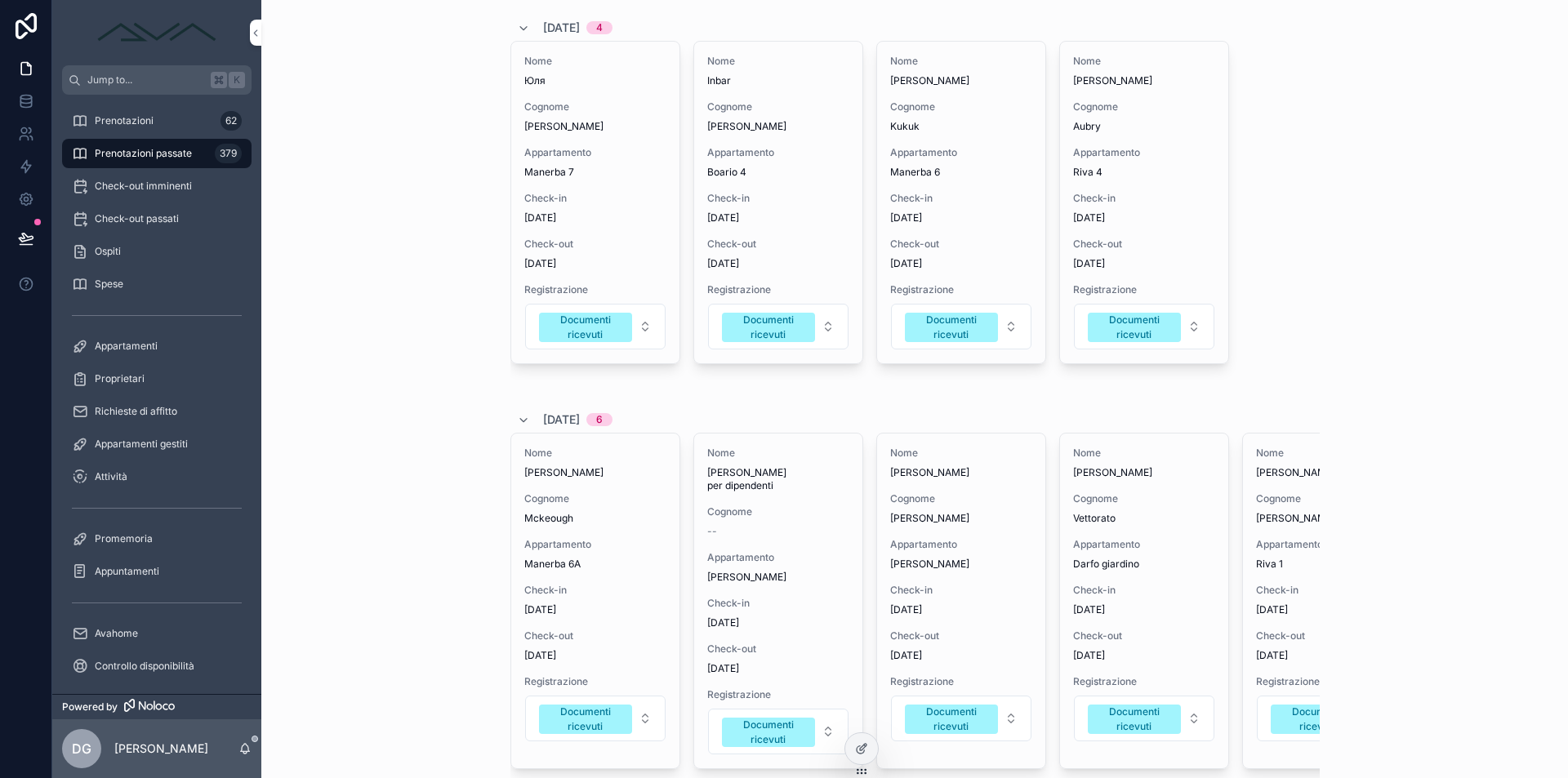
click at [748, 159] on span "Appartamento" at bounding box center [778, 153] width 142 height 13
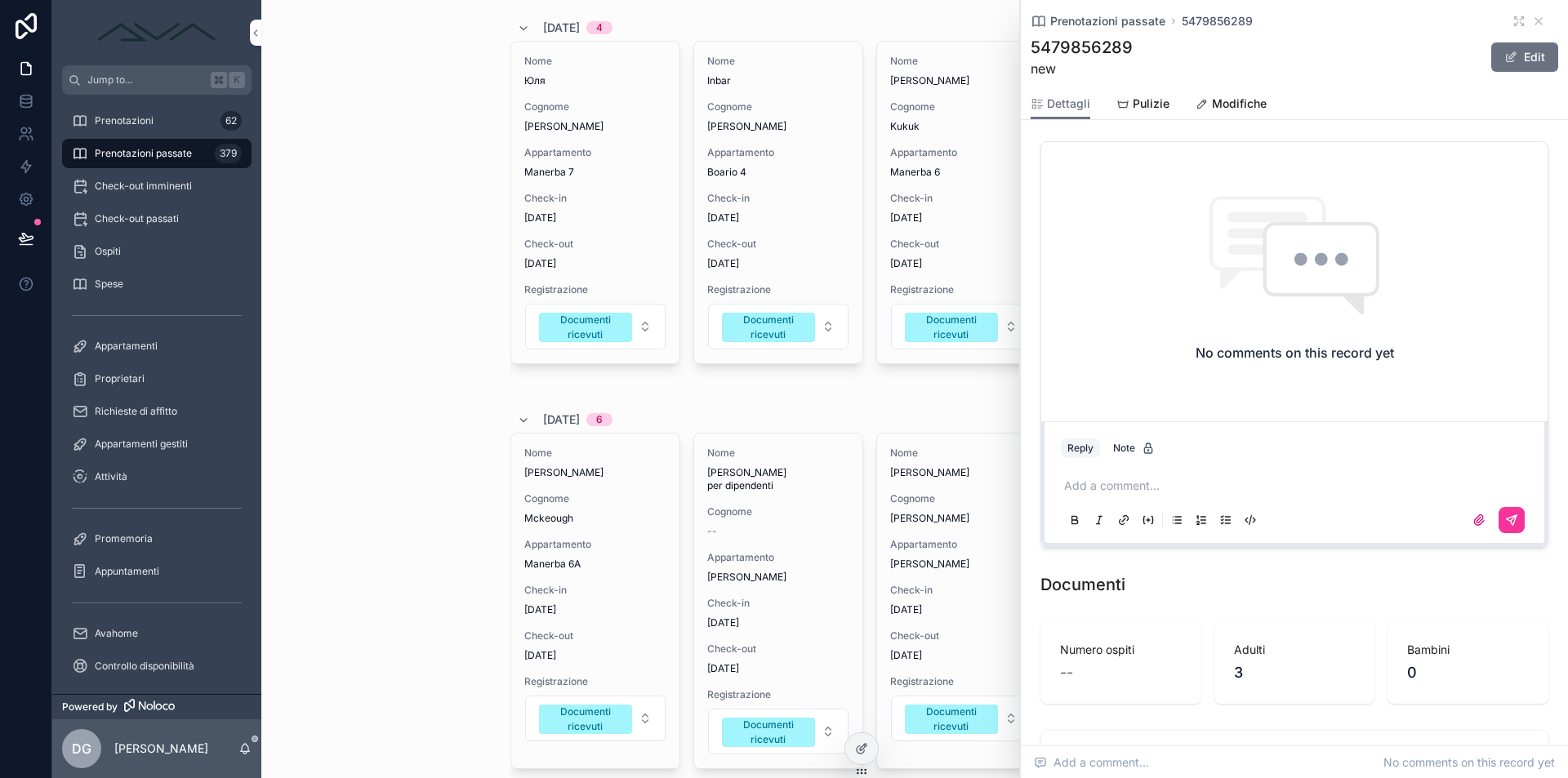
scroll to position [1729, 0]
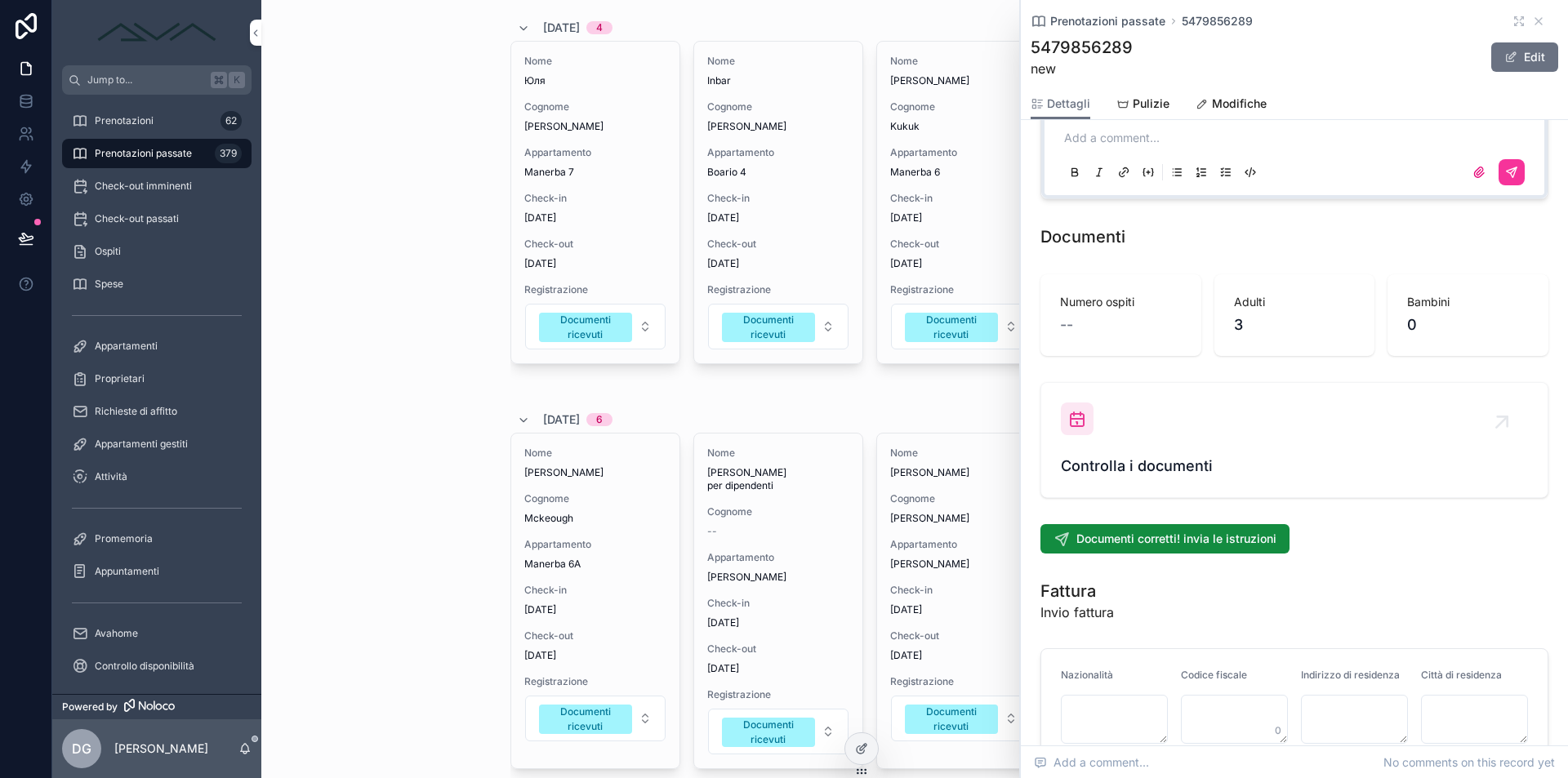
click at [1138, 473] on link "Controlla i documenti" at bounding box center [1295, 439] width 507 height 114
click at [1532, 24] on icon "scrollable content" at bounding box center [1539, 21] width 13 height 13
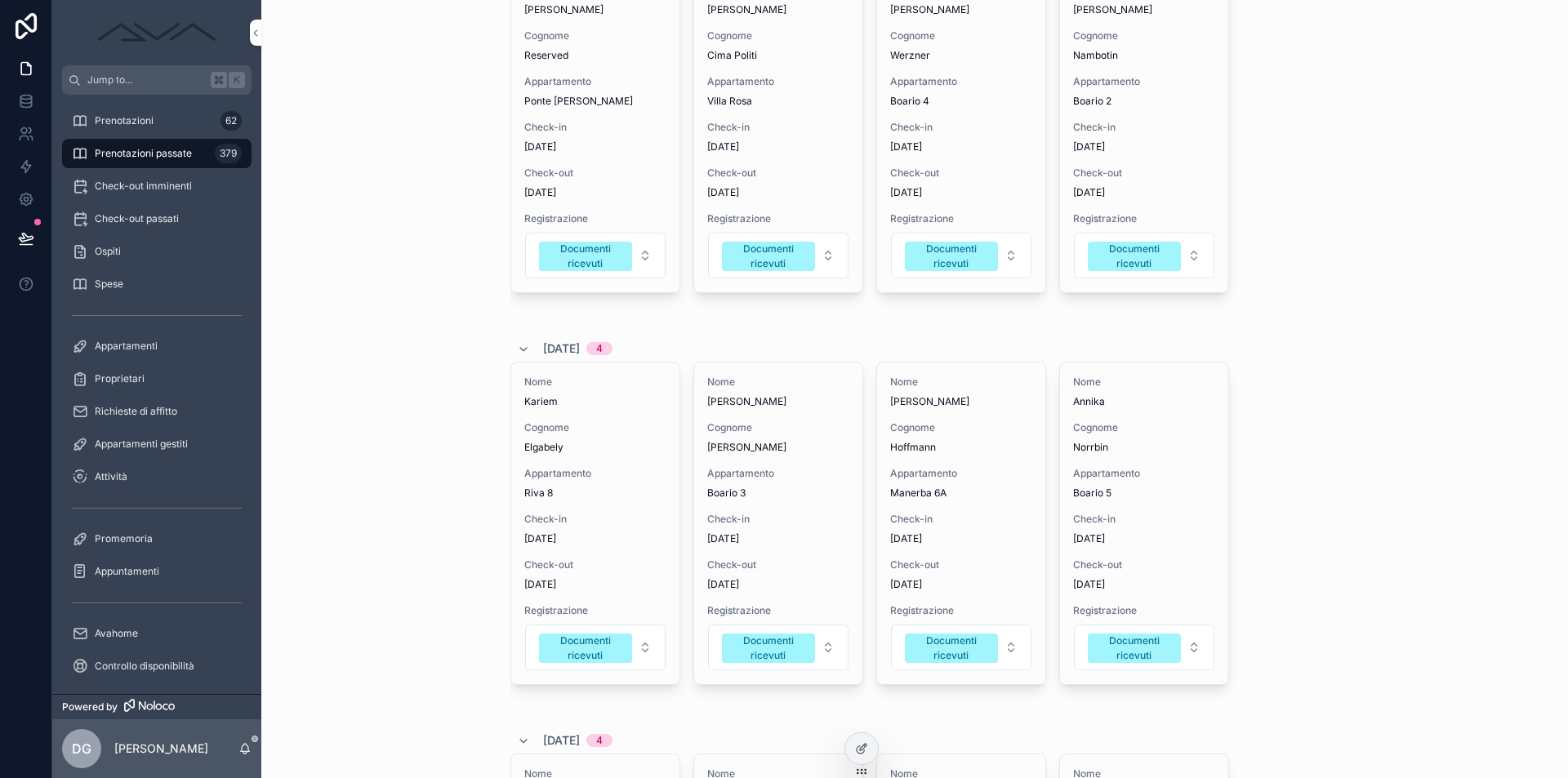
scroll to position [4351, 0]
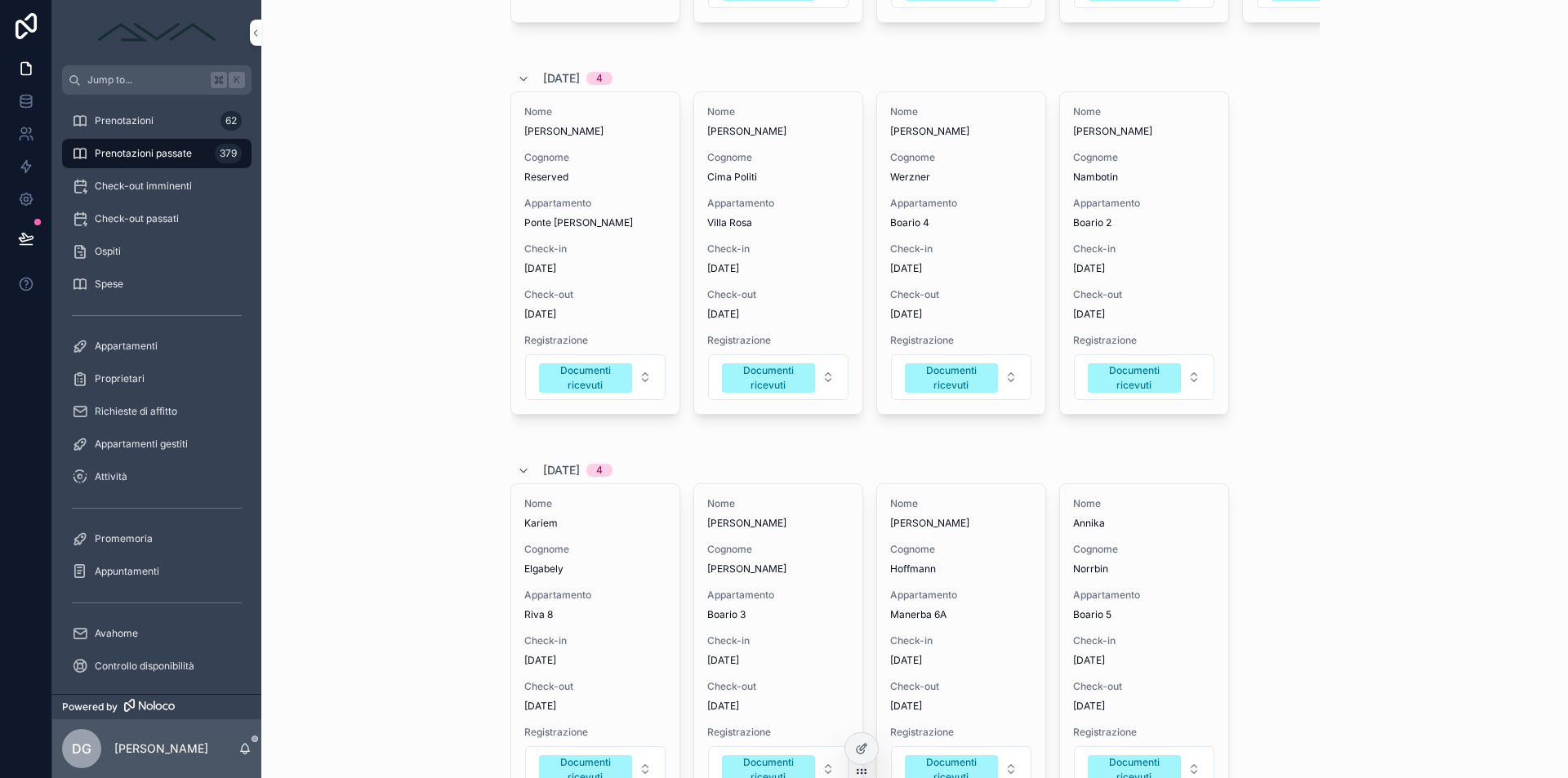
click at [1004, 260] on div "Nome Mike Cognome Werzner Appartamento Boario 4 Check-in 25/09/2025 Check-out 2…" at bounding box center [961, 252] width 168 height 321
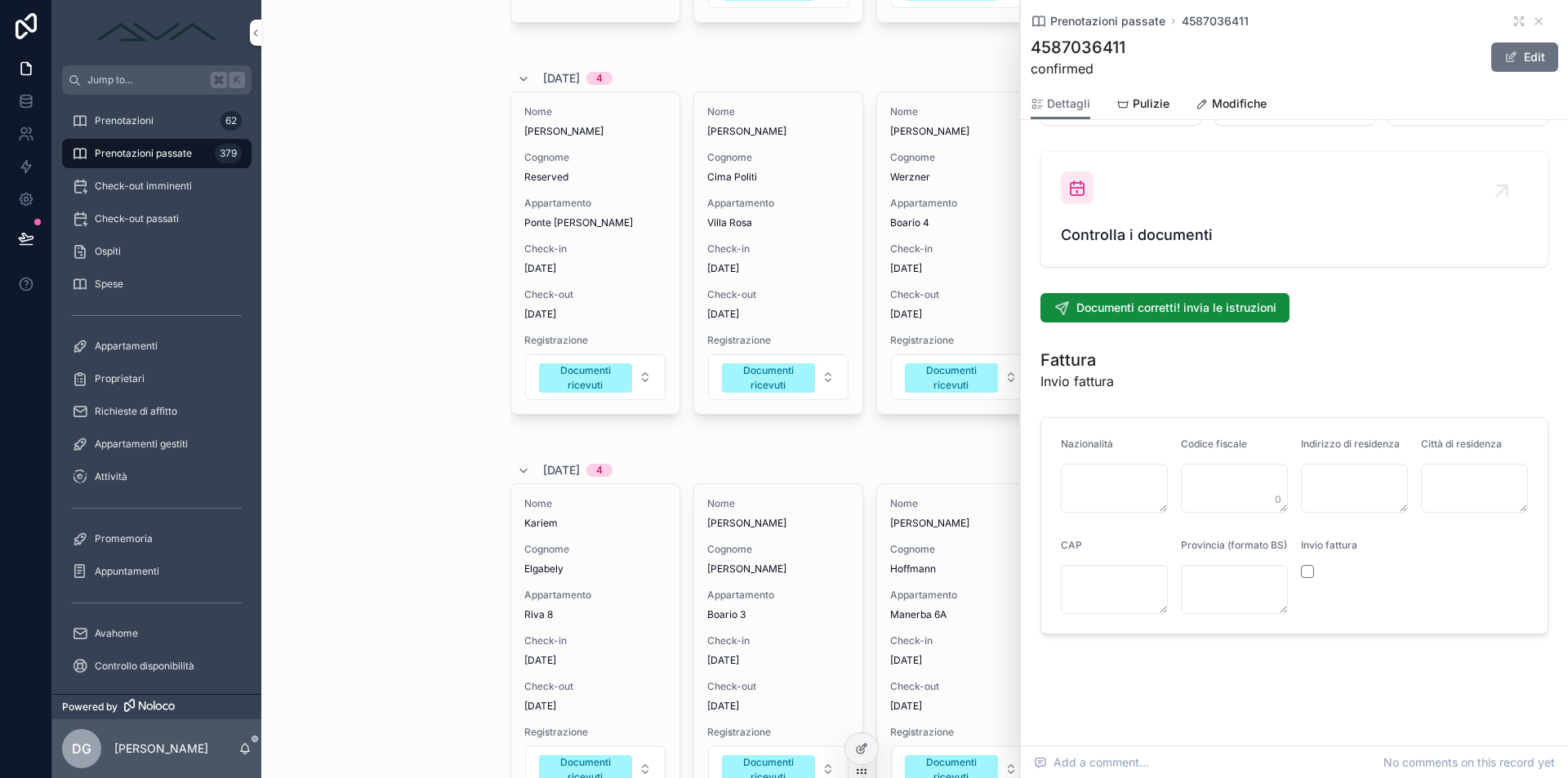
scroll to position [1850, 0]
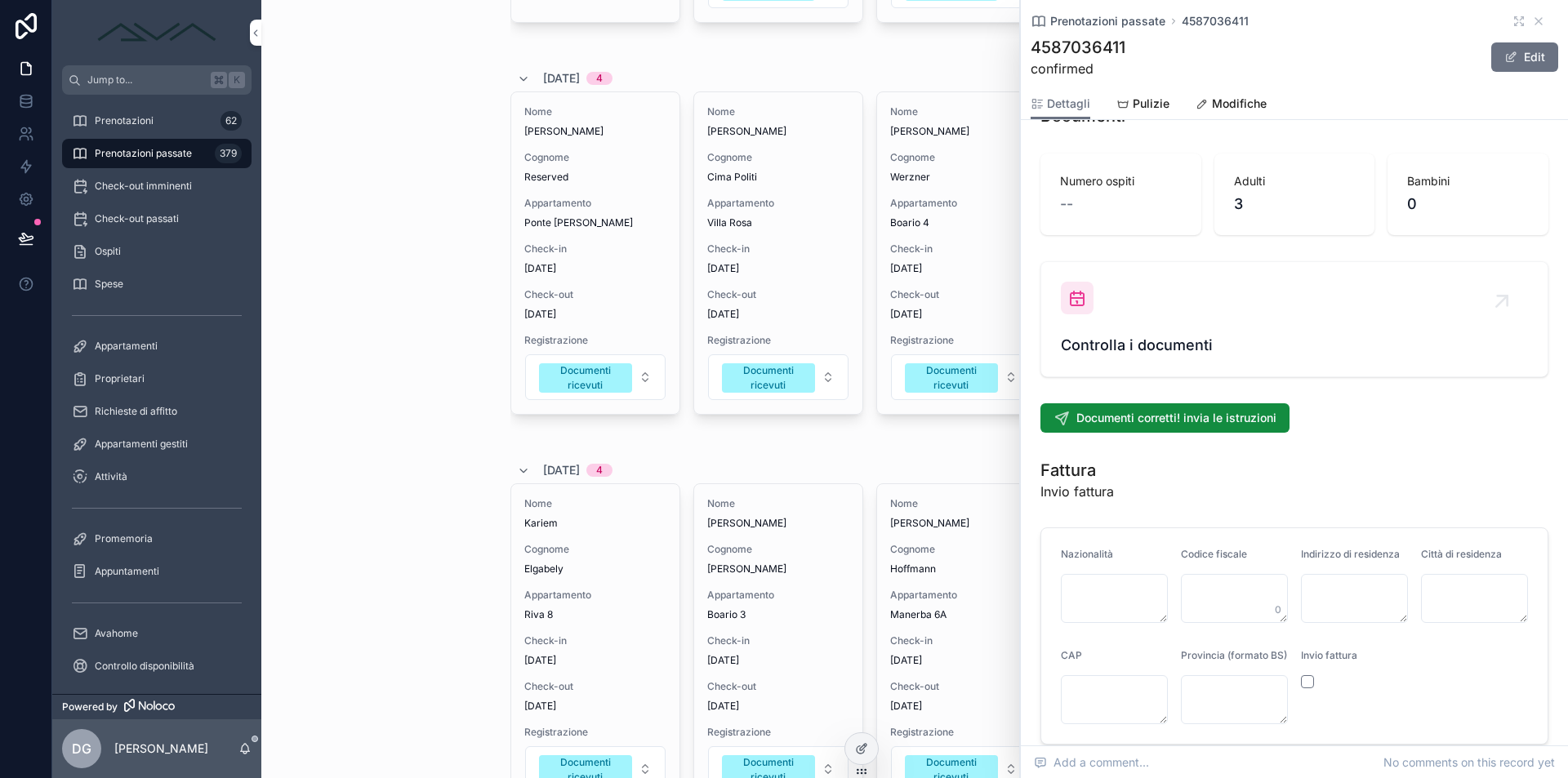
click at [1181, 311] on div "Controlla i documenti" at bounding box center [1294, 319] width 467 height 75
click at [1532, 21] on icon "scrollable content" at bounding box center [1539, 21] width 13 height 13
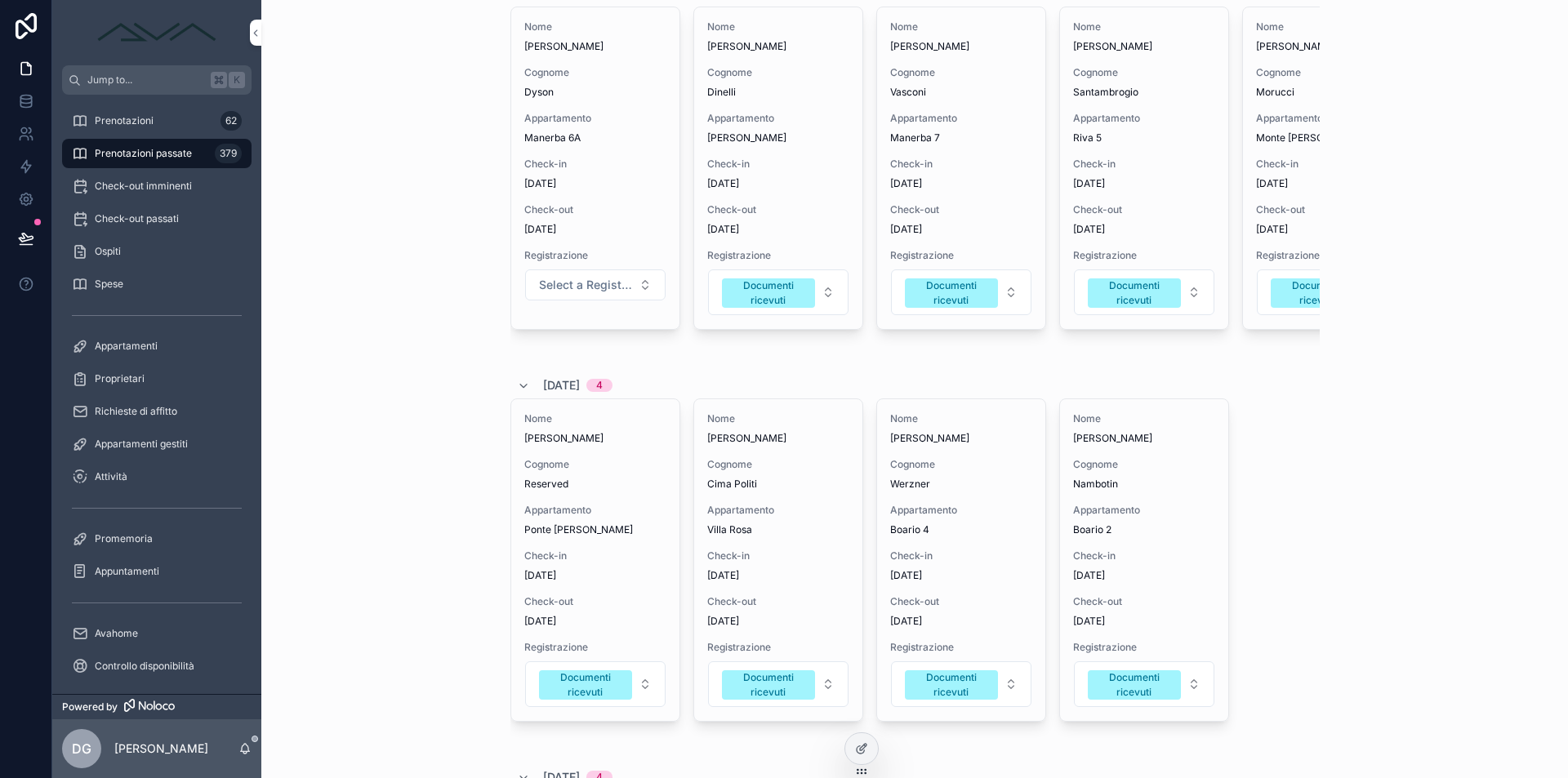
scroll to position [4042, 0]
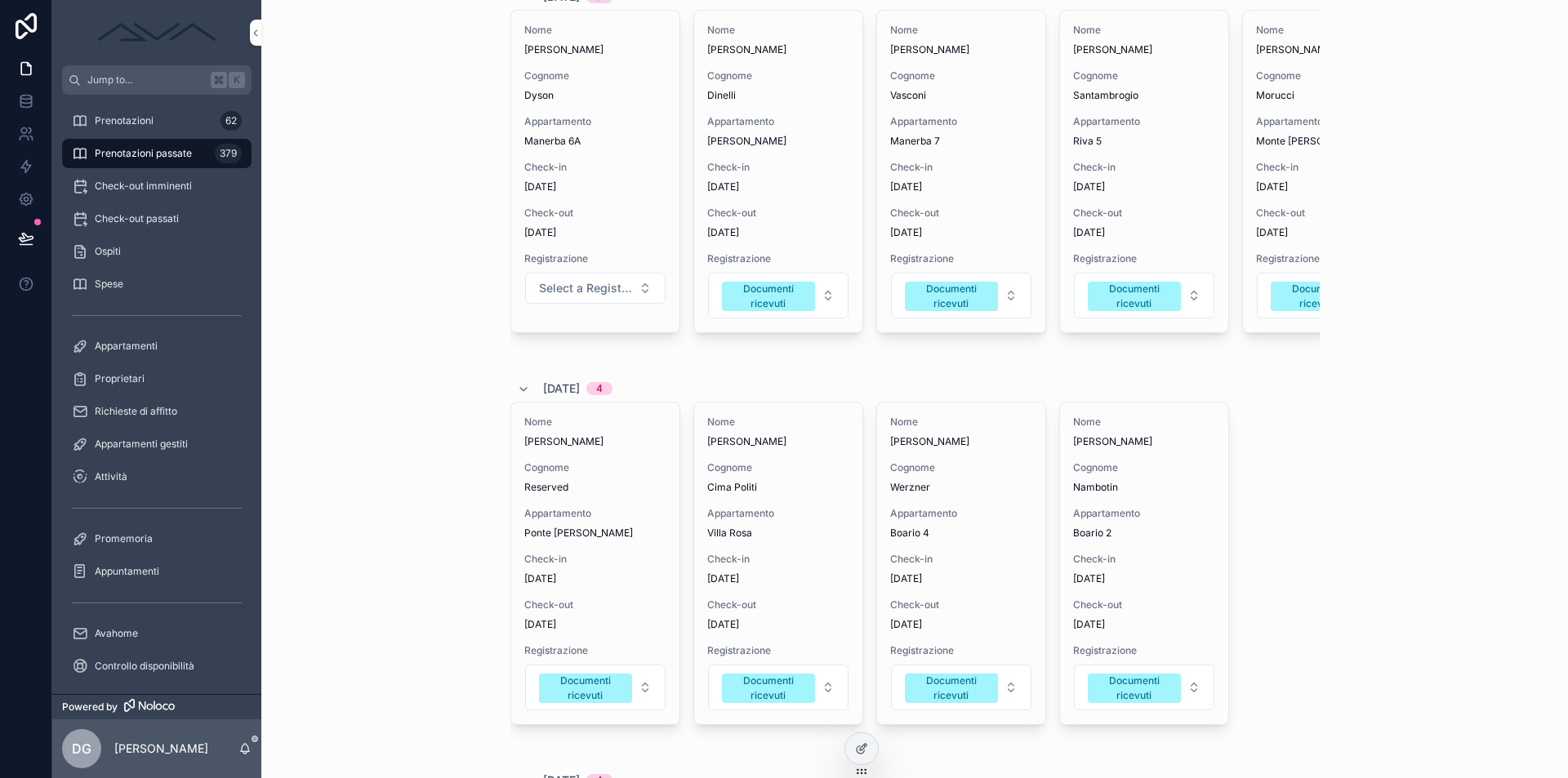
click at [576, 296] on span "Select a Registrazione" at bounding box center [585, 288] width 93 height 16
click at [608, 479] on div "Documenti ricevuti" at bounding box center [588, 487] width 227 height 25
click at [733, 255] on div "Nome Francesca Cognome Dinelli Appartamento Darfo maura Check-in 26/09/2025 Che…" at bounding box center [777, 171] width 168 height 321
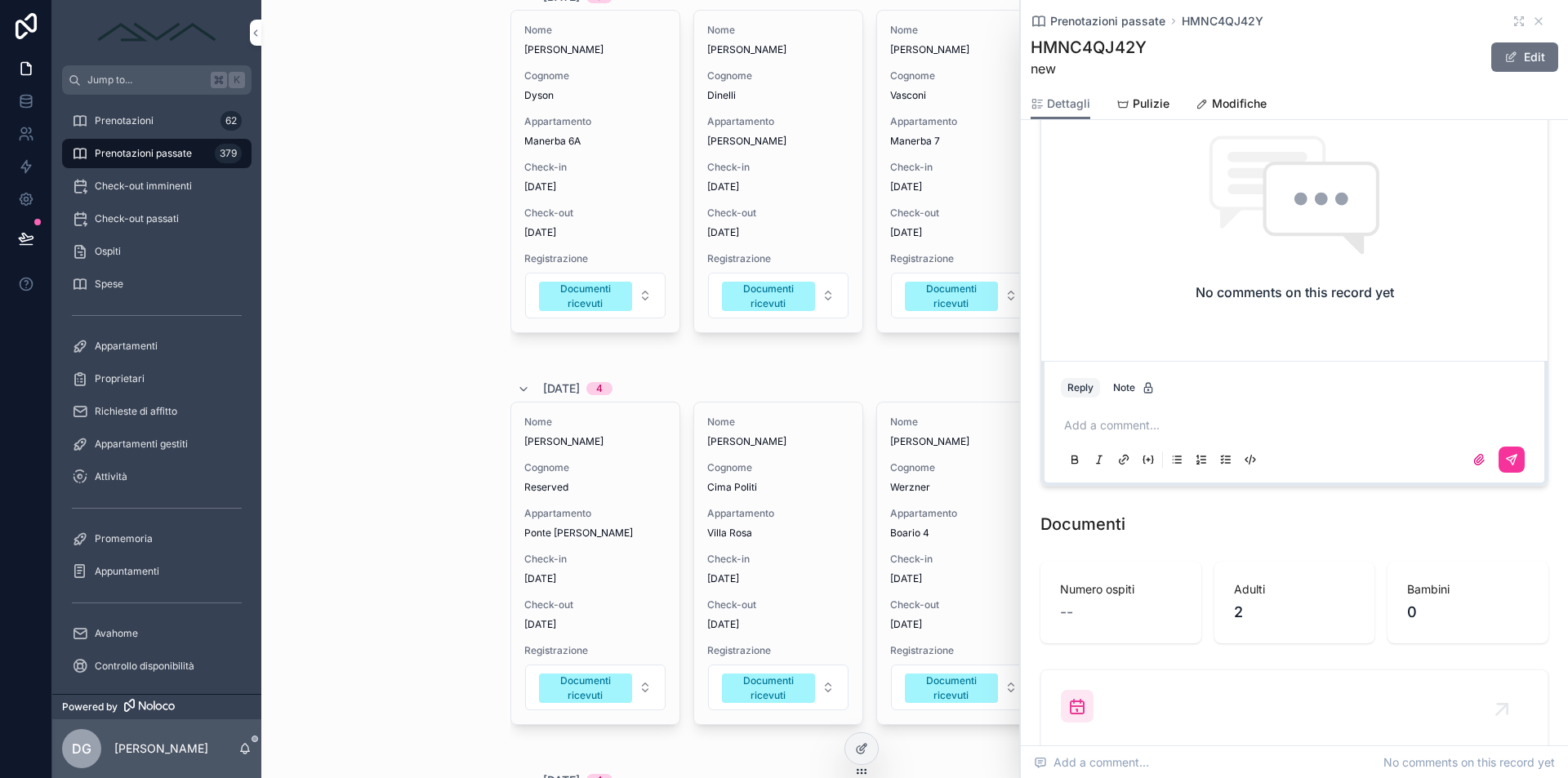
scroll to position [1950, 0]
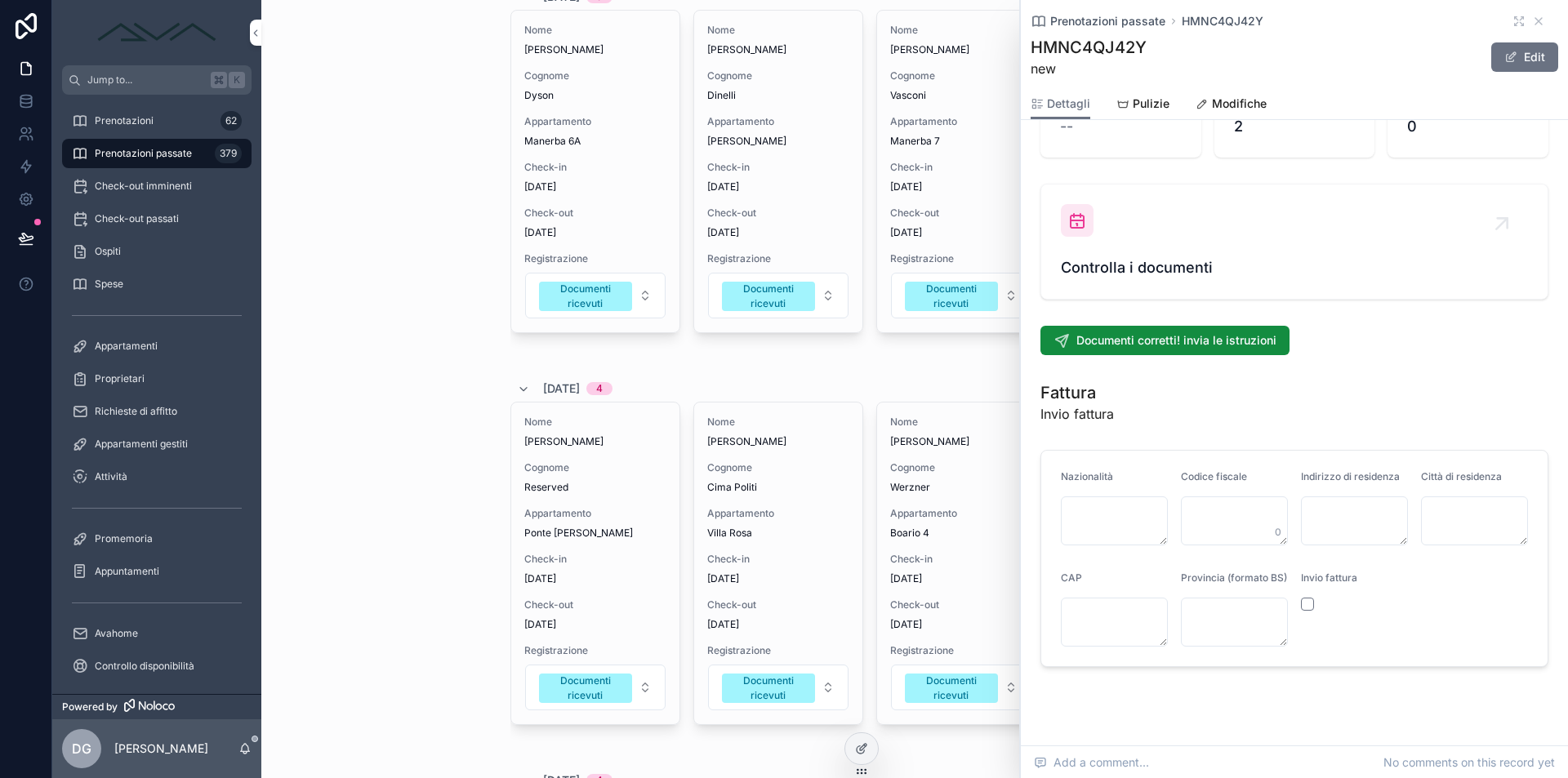
click at [1178, 256] on span "Controlla i documenti" at bounding box center [1294, 268] width 467 height 23
click at [1535, 22] on icon "scrollable content" at bounding box center [1538, 21] width 7 height 7
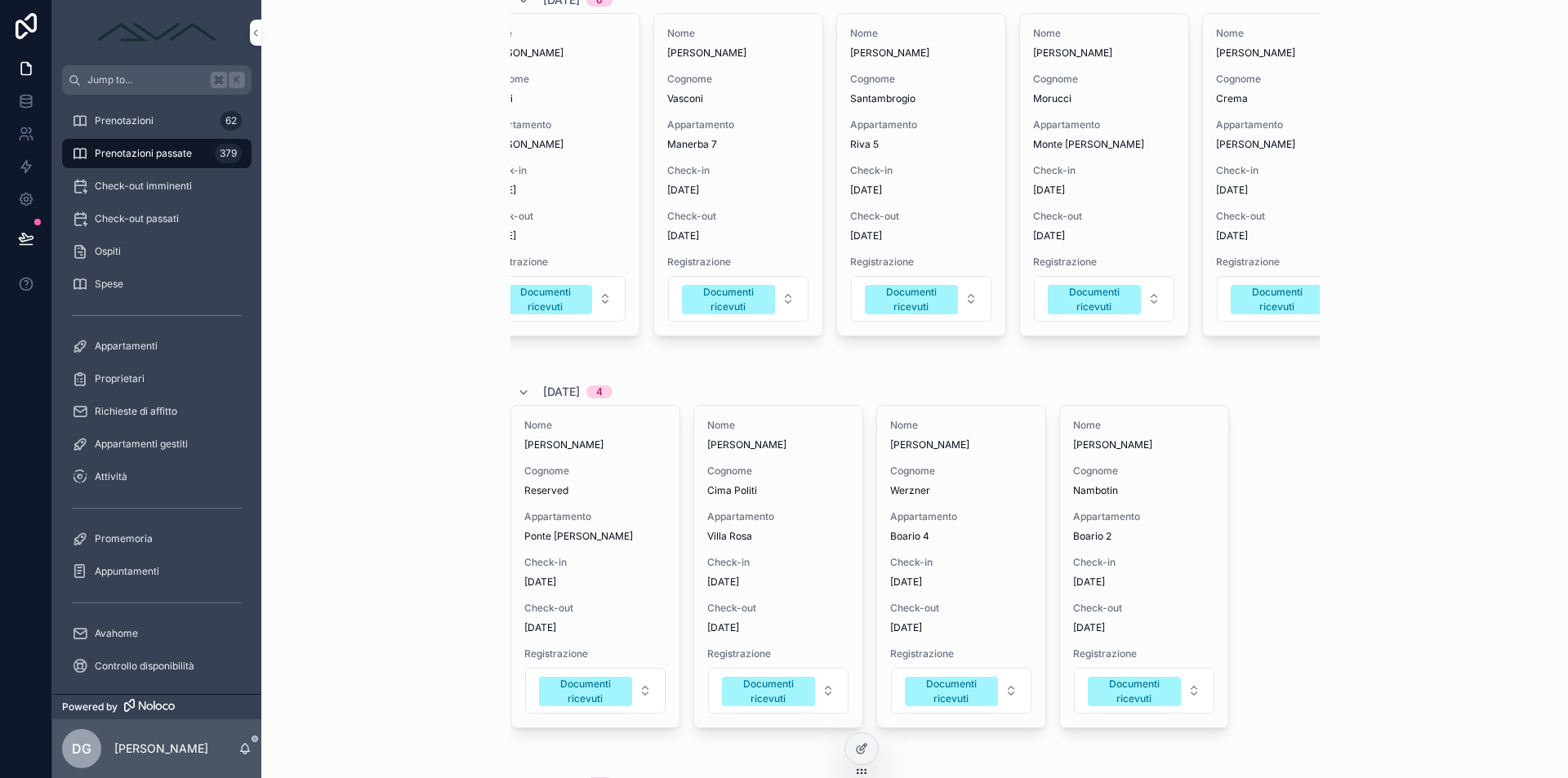
scroll to position [0, 275]
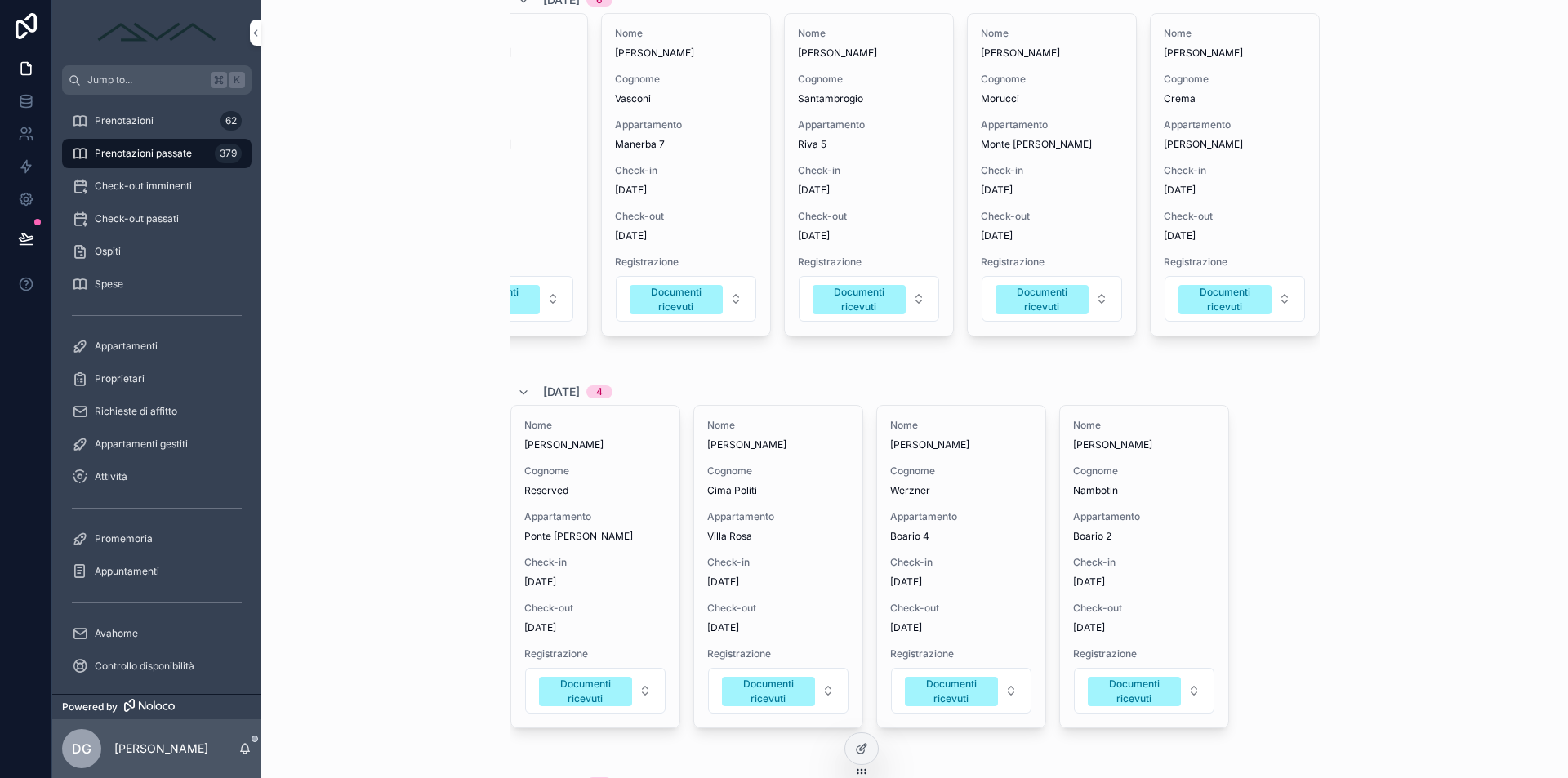
click at [1225, 177] on span "Check-in" at bounding box center [1235, 171] width 142 height 13
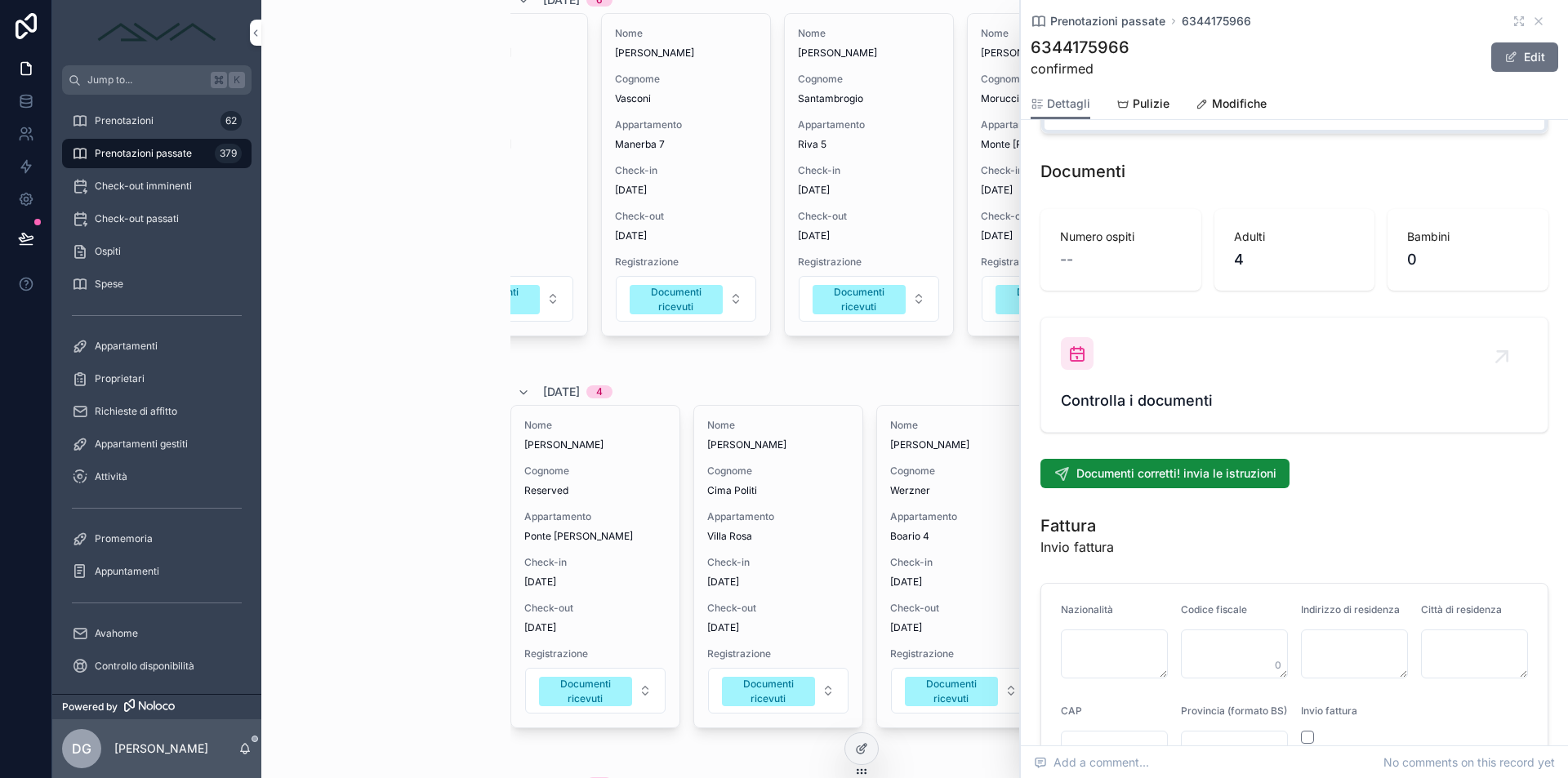
scroll to position [1827, 0]
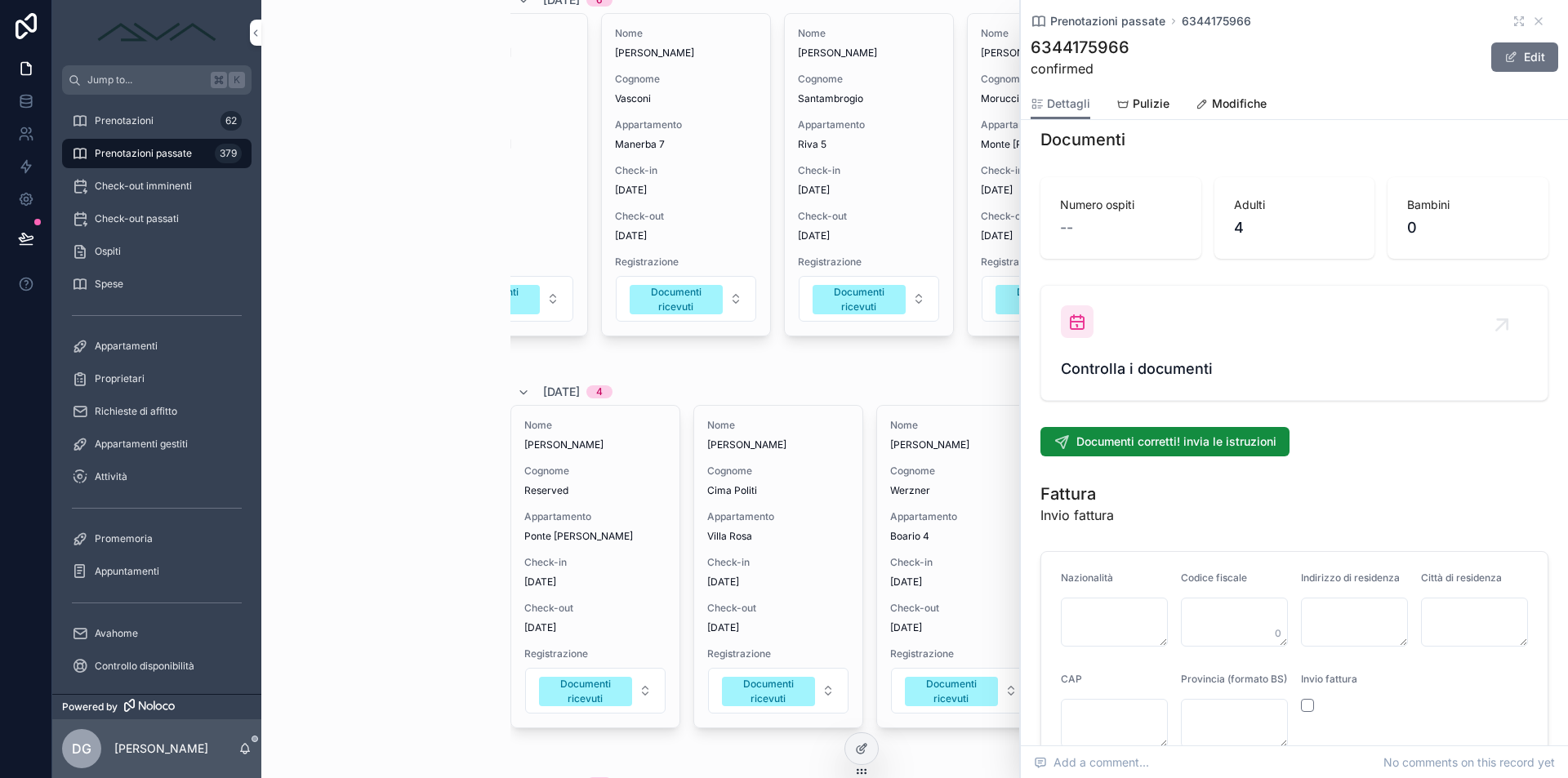
click at [1150, 369] on span "Controlla i documenti" at bounding box center [1294, 369] width 467 height 23
click at [1141, 320] on div "Controlla i documenti" at bounding box center [1294, 342] width 467 height 75
click at [1124, 330] on div "Controlla i documenti" at bounding box center [1294, 342] width 467 height 75
click at [1127, 358] on span "Controlla i documenti" at bounding box center [1294, 369] width 467 height 23
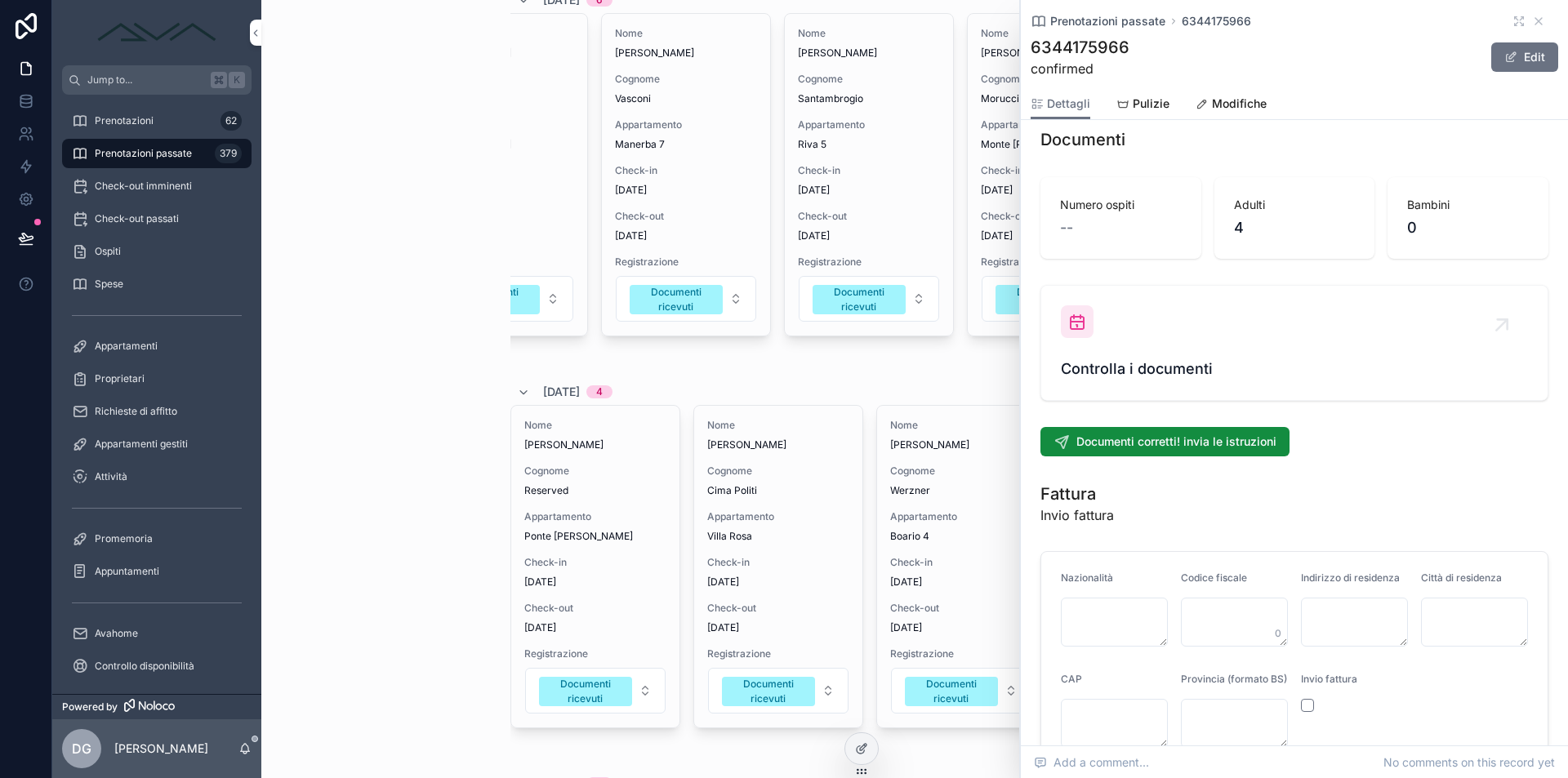
click at [1127, 358] on span "Controlla i documenti" at bounding box center [1294, 369] width 467 height 23
click at [1127, 371] on link "Controlla i documenti" at bounding box center [1295, 342] width 507 height 114
click at [1125, 325] on div "Controlla i documenti" at bounding box center [1294, 342] width 467 height 75
click at [1107, 315] on div "Controlla i documenti" at bounding box center [1294, 342] width 467 height 75
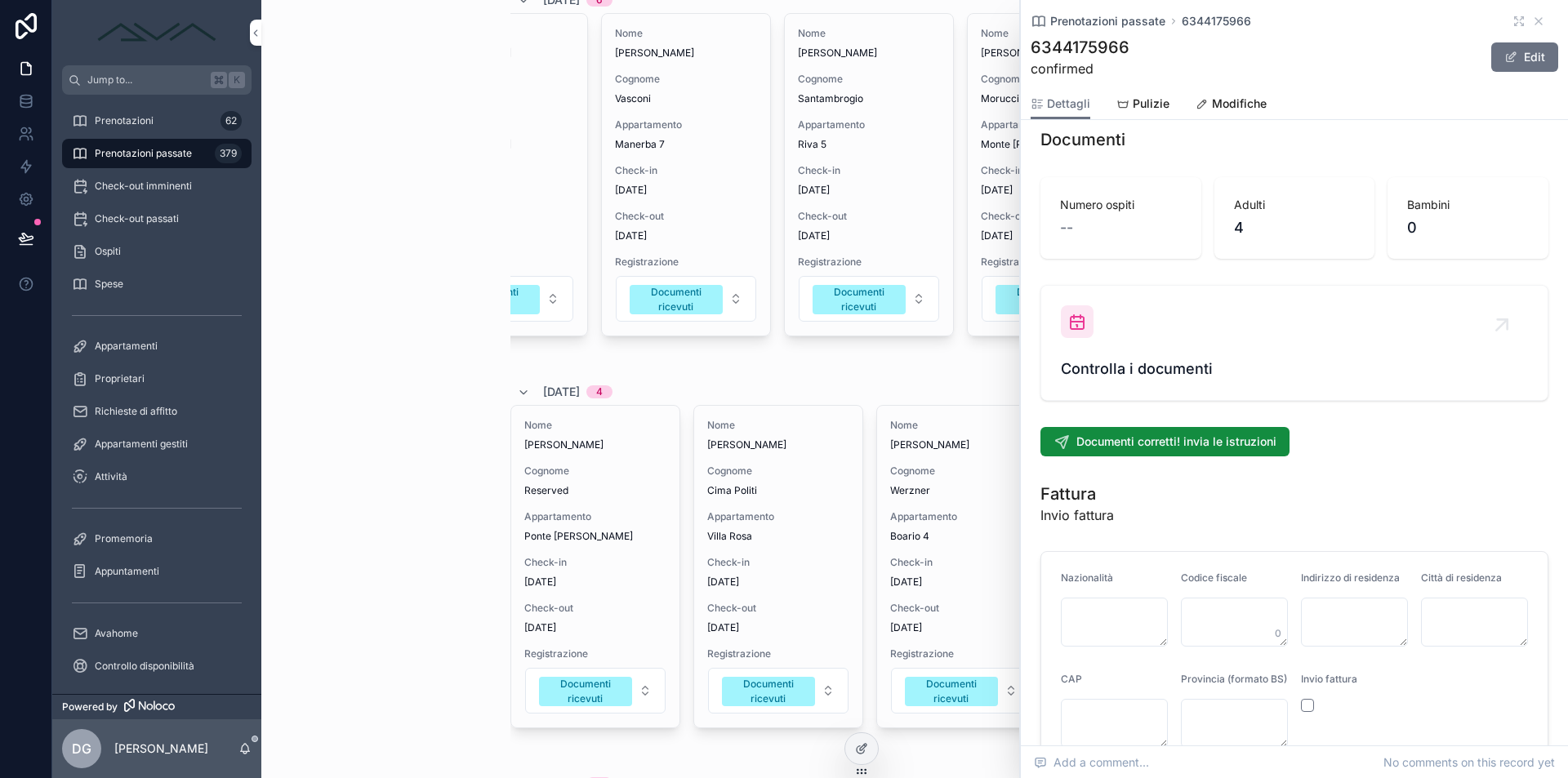
click at [1157, 375] on link "Controlla i documenti" at bounding box center [1295, 342] width 507 height 114
drag, startPoint x: 1157, startPoint y: 375, endPoint x: 1136, endPoint y: 345, distance: 36.6
click at [1157, 374] on link "Controlla i documenti" at bounding box center [1295, 342] width 507 height 114
click at [1129, 336] on div "Controlla i documenti" at bounding box center [1294, 342] width 467 height 75
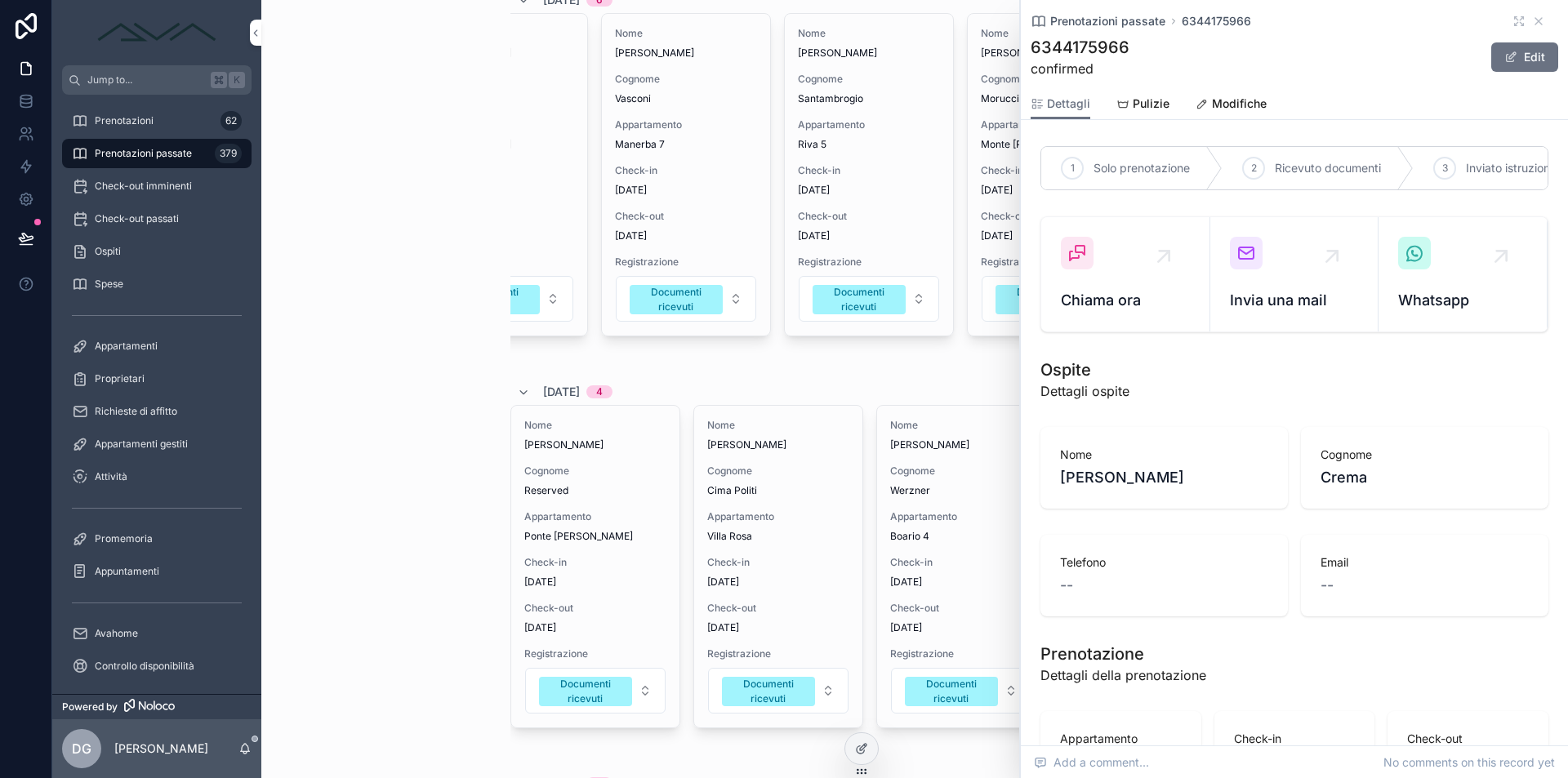
click at [1532, 19] on icon "scrollable content" at bounding box center [1539, 21] width 13 height 13
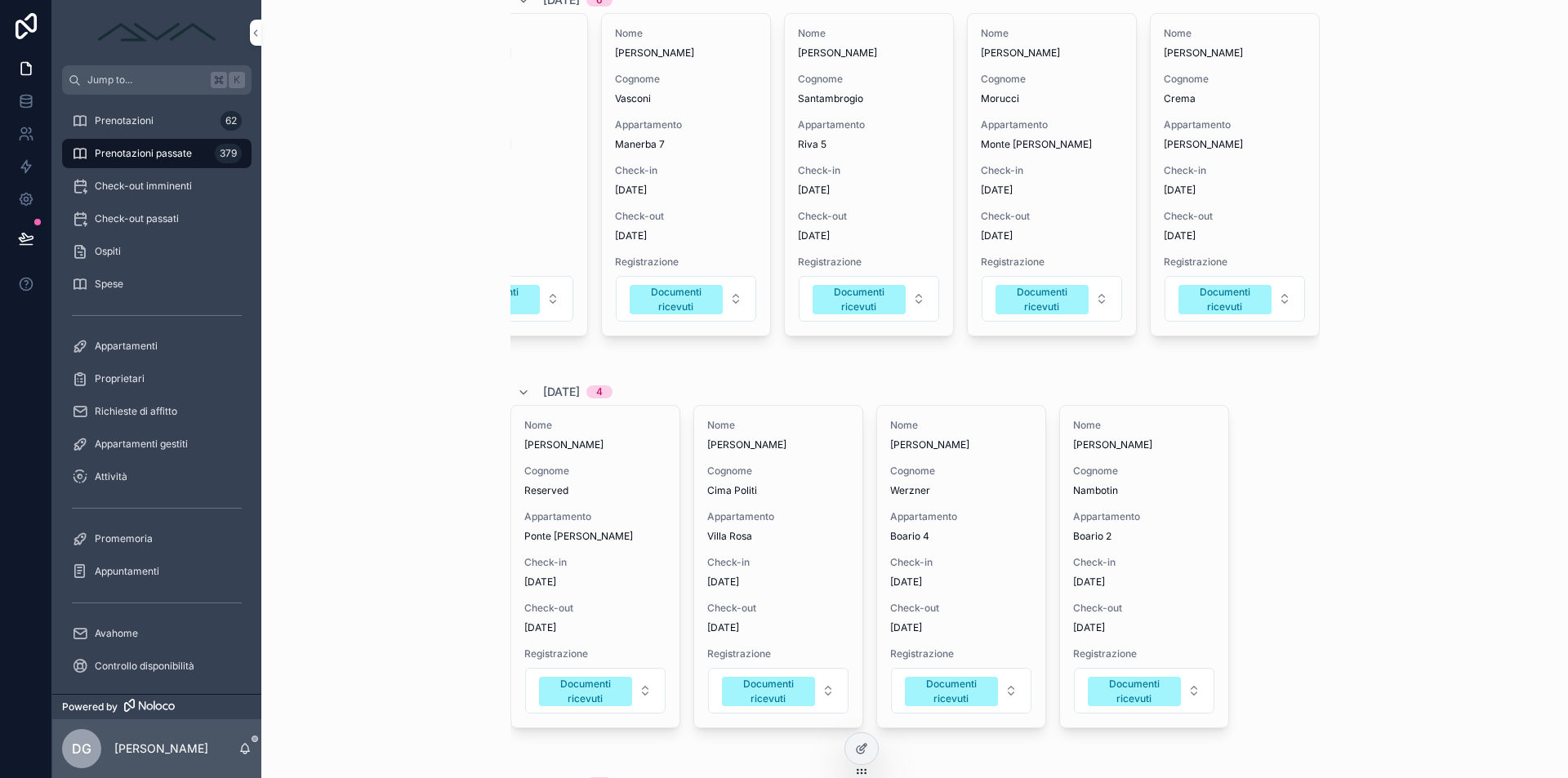
scroll to position [4014, 0]
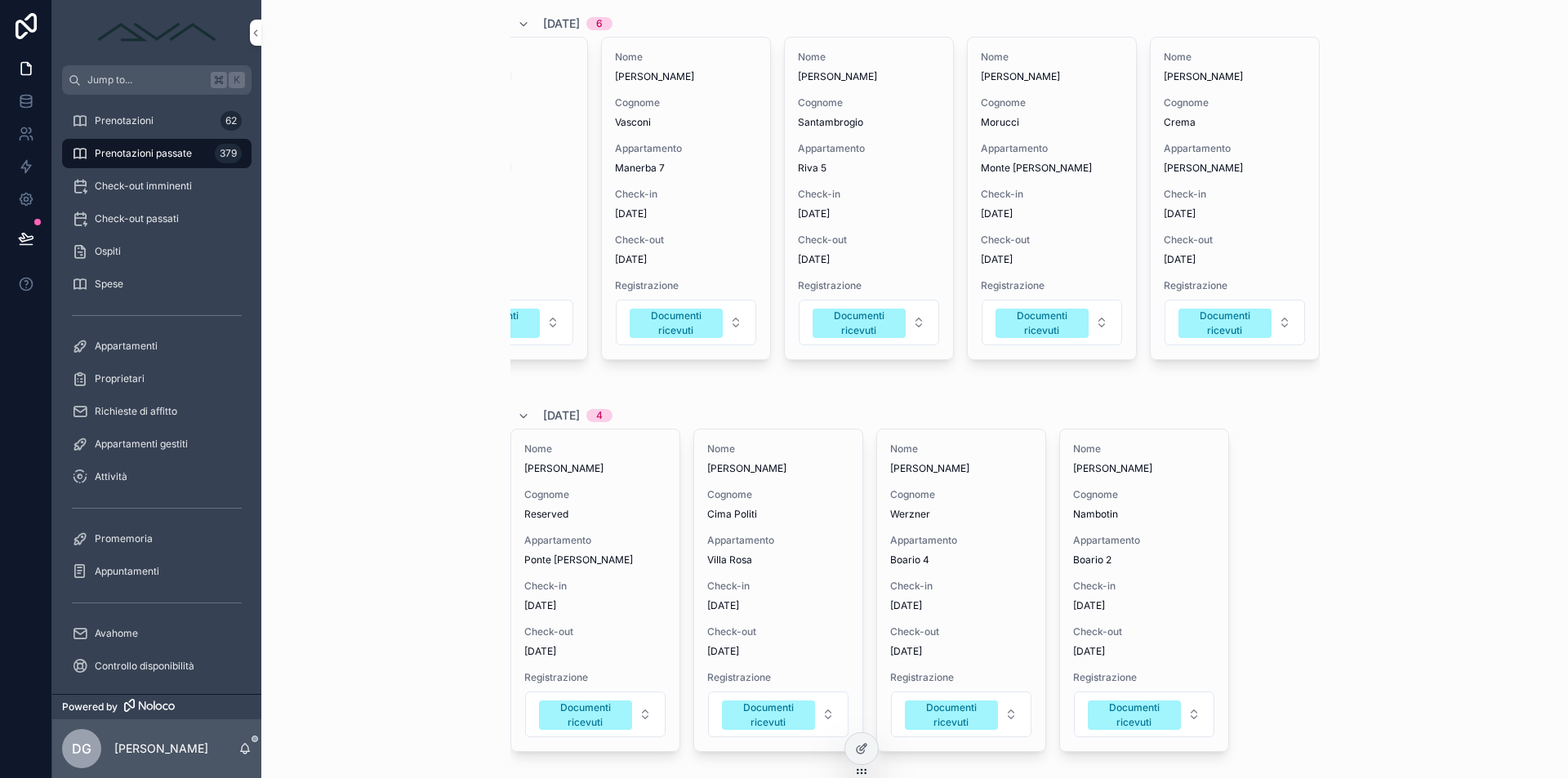
click at [1022, 283] on div "Nome Mauro Cognome Morucci Appartamento Monte Guglielmo Pisogne Check-in 26/09/…" at bounding box center [1051, 198] width 168 height 321
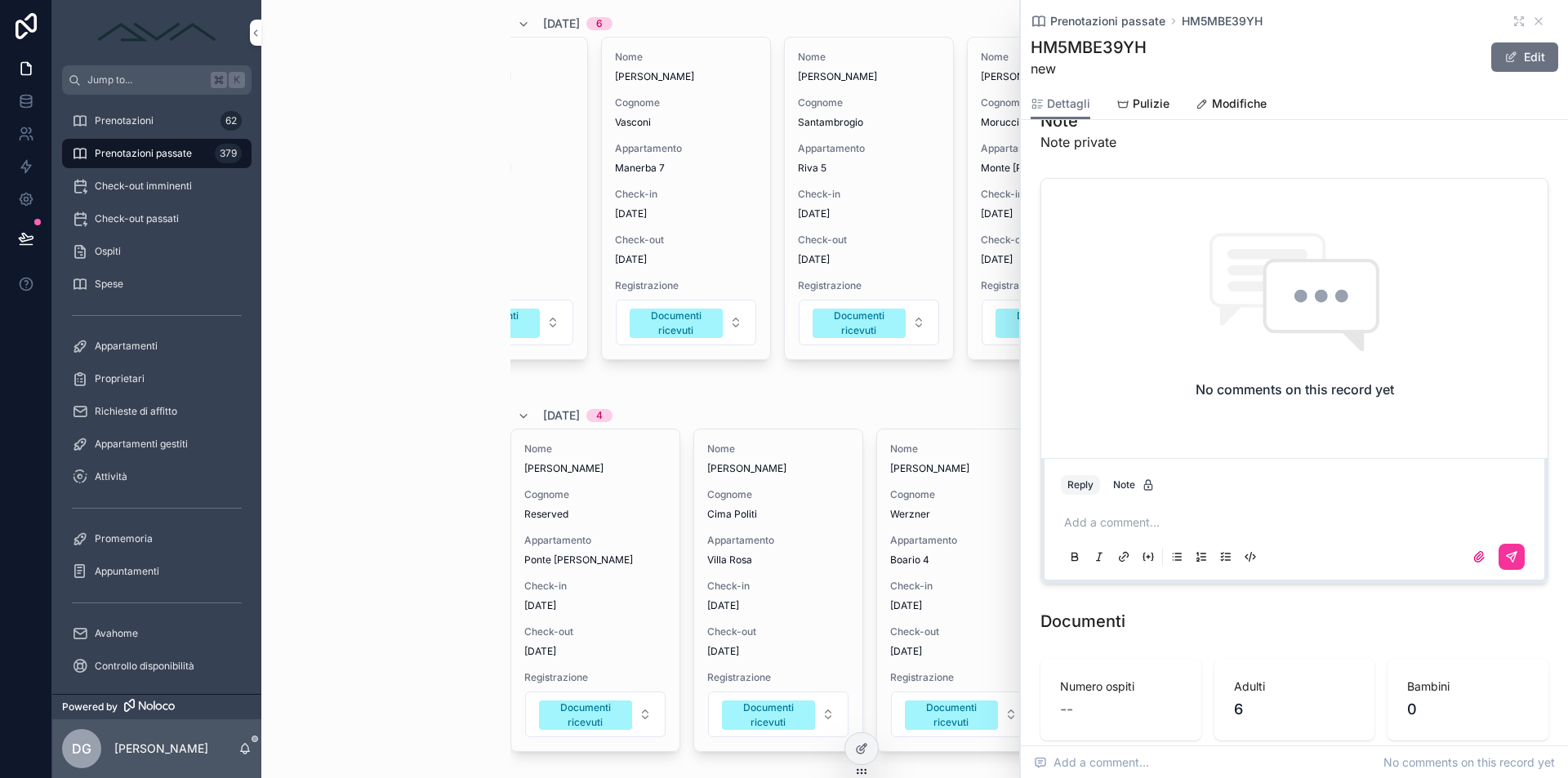
scroll to position [1913, 0]
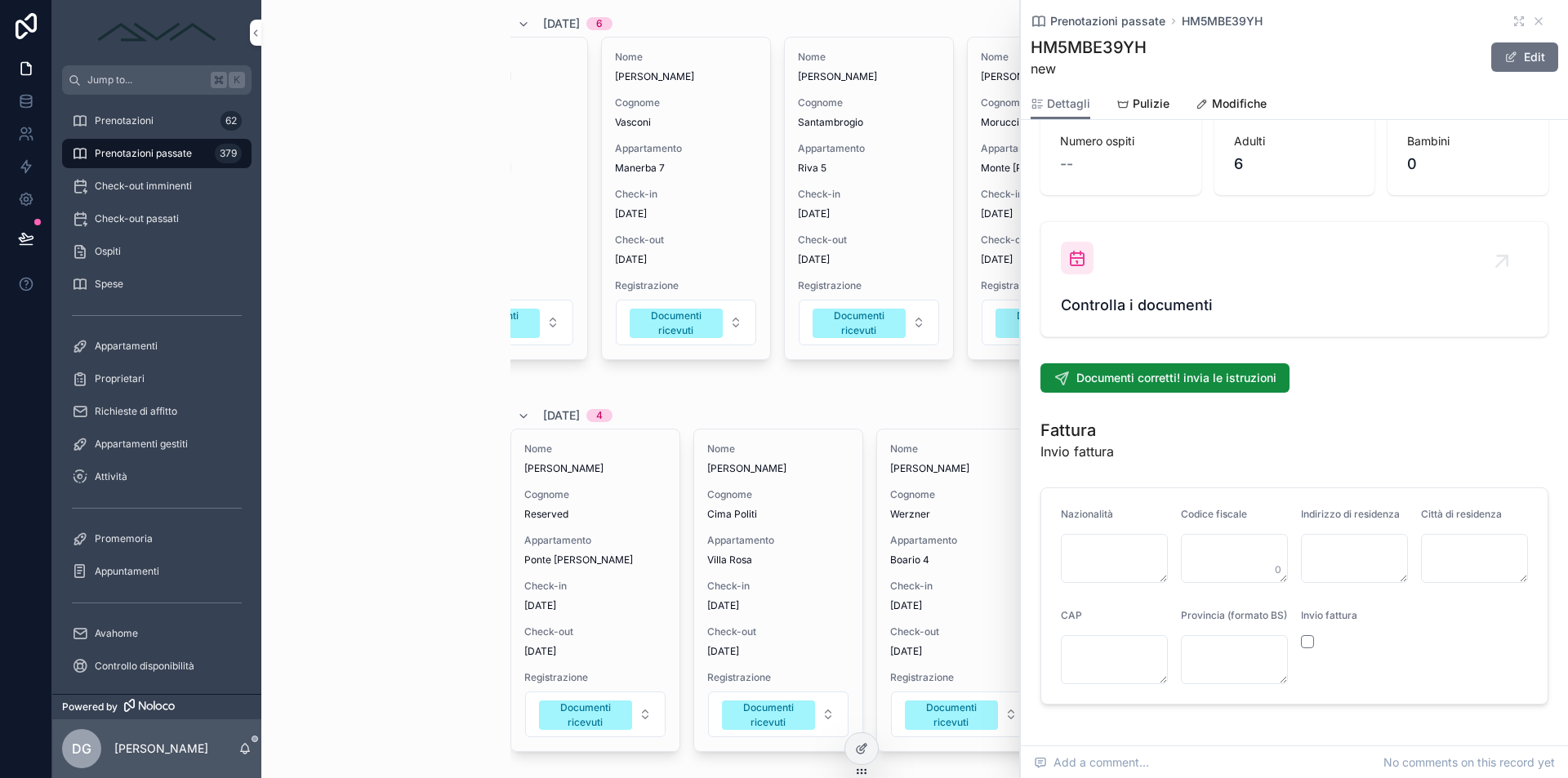
click at [1164, 281] on div "Controlla i documenti" at bounding box center [1294, 279] width 467 height 75
click at [1055, 343] on div "Controlla i documenti" at bounding box center [1295, 279] width 528 height 129
click at [1081, 289] on div "Controlla i documenti" at bounding box center [1294, 279] width 467 height 75
click at [1532, 25] on icon "scrollable content" at bounding box center [1539, 21] width 13 height 13
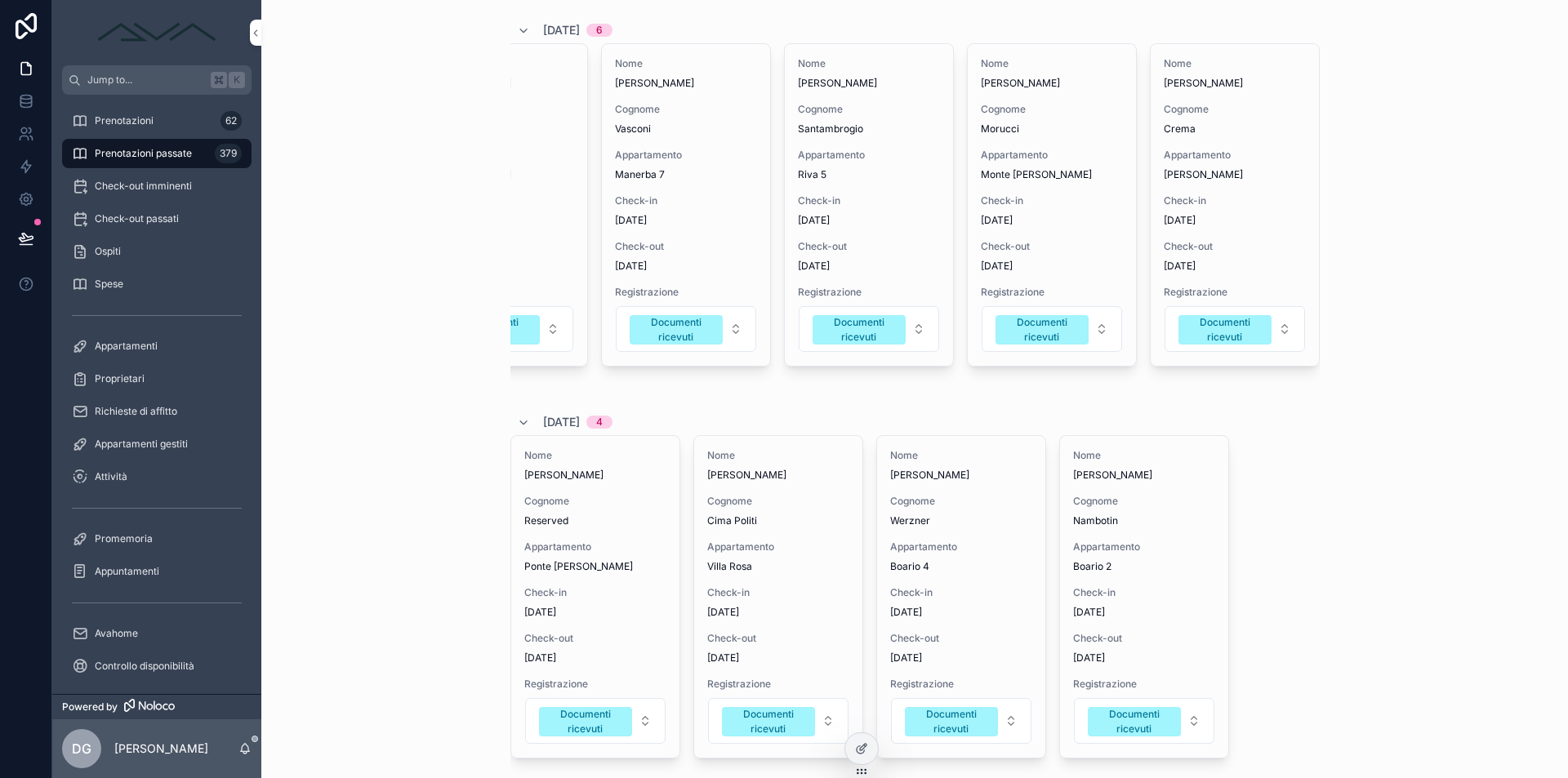
scroll to position [4004, 0]
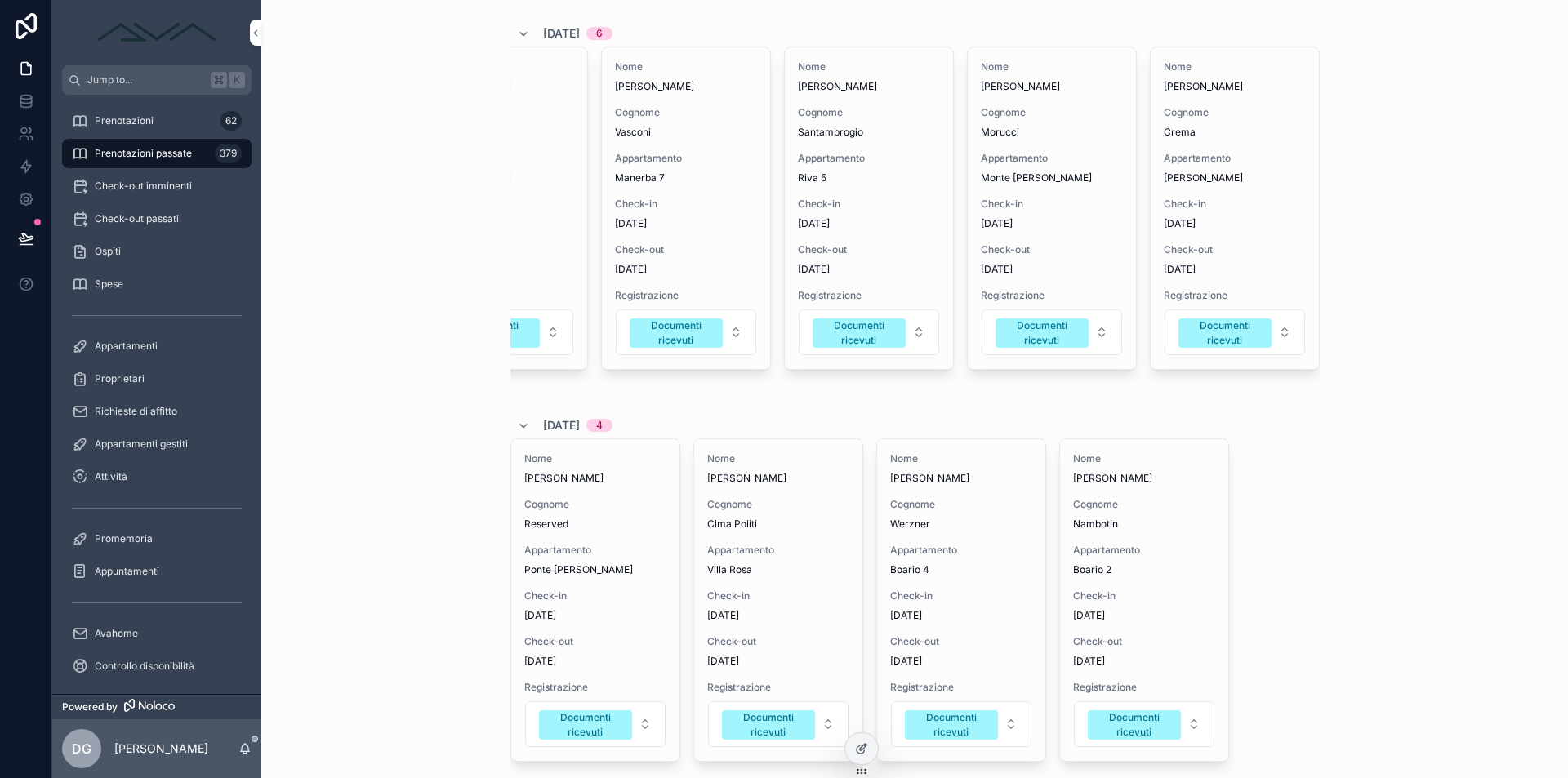
drag, startPoint x: 1041, startPoint y: 474, endPoint x: 1009, endPoint y: 467, distance: 32.8
click at [1009, 467] on div "06/10/2025 5 Nome -- Cognome -- Appartamento Boario 2 Check-in 06/10/2025 Check…" at bounding box center [915, 235] width 809 height 8292
click at [873, 230] on div "Check-in 26/09/2025" at bounding box center [868, 214] width 142 height 33
click at [860, 211] on span "Check-in" at bounding box center [868, 204] width 142 height 13
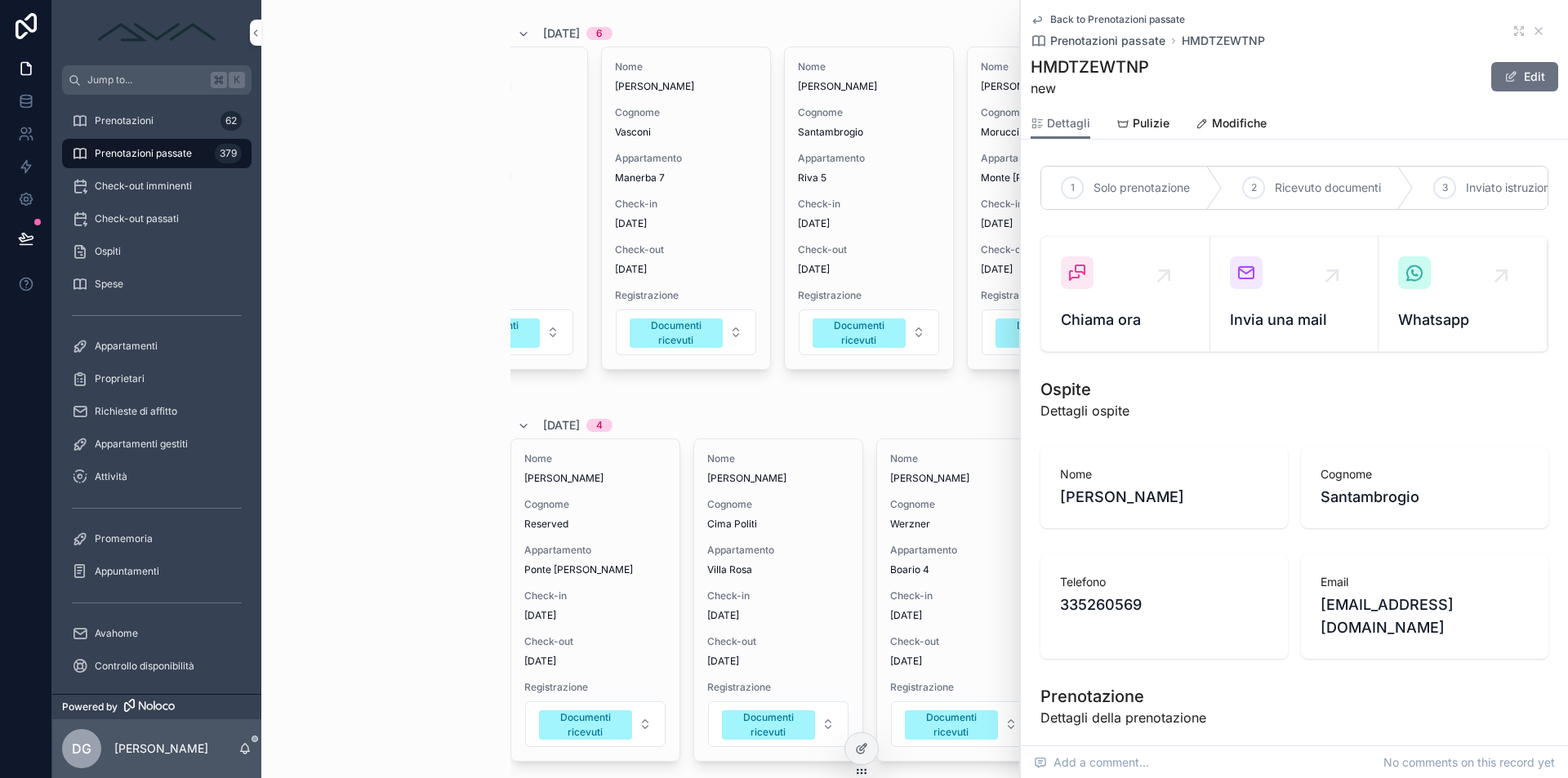
click at [749, 245] on div "Nome Annalisa Cognome Vasconi Appartamento Manerba 7 Check-in 26/09/2025 Check-…" at bounding box center [685, 207] width 168 height 321
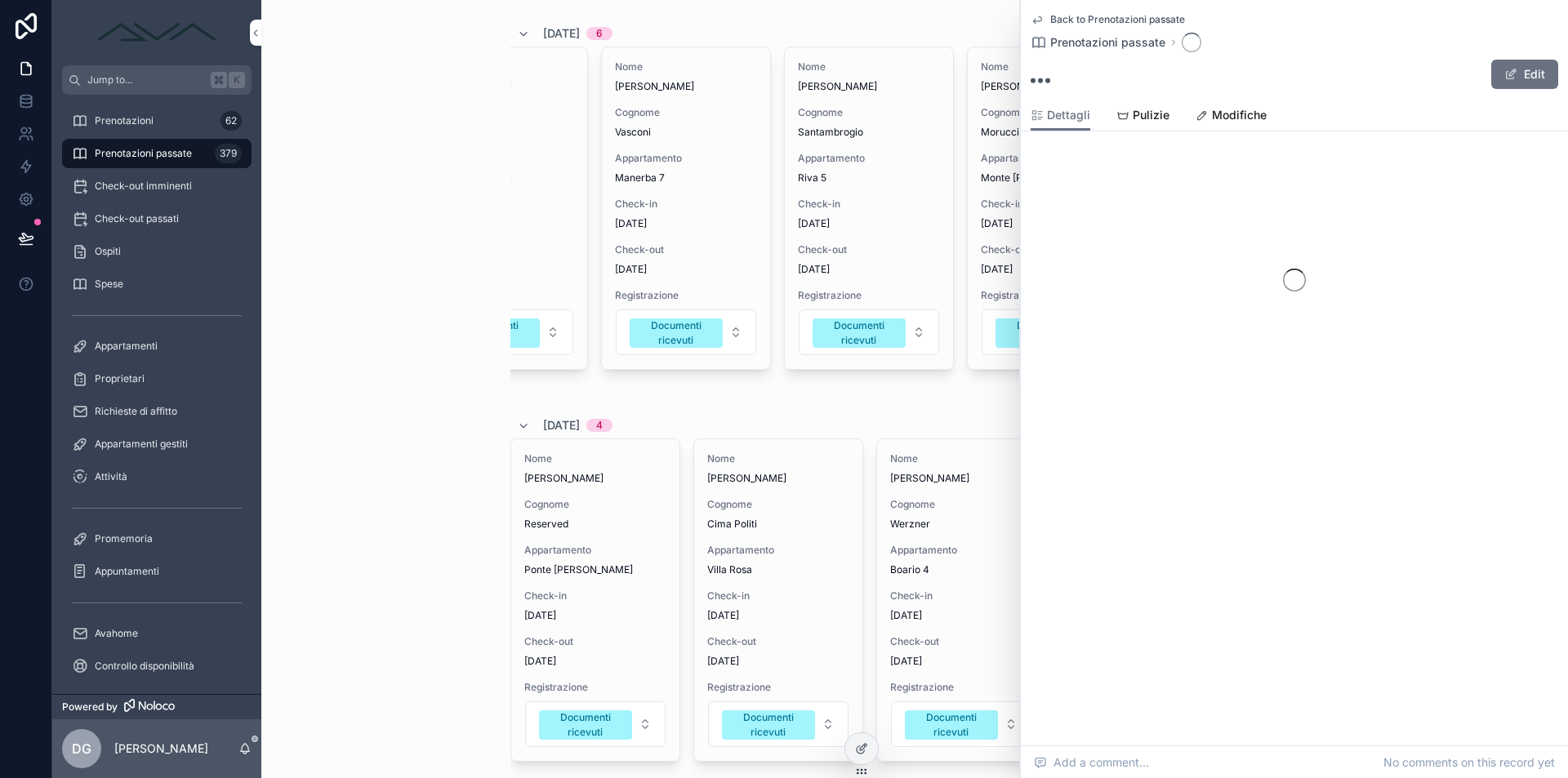
click at [886, 184] on span "Riva 5" at bounding box center [868, 178] width 142 height 13
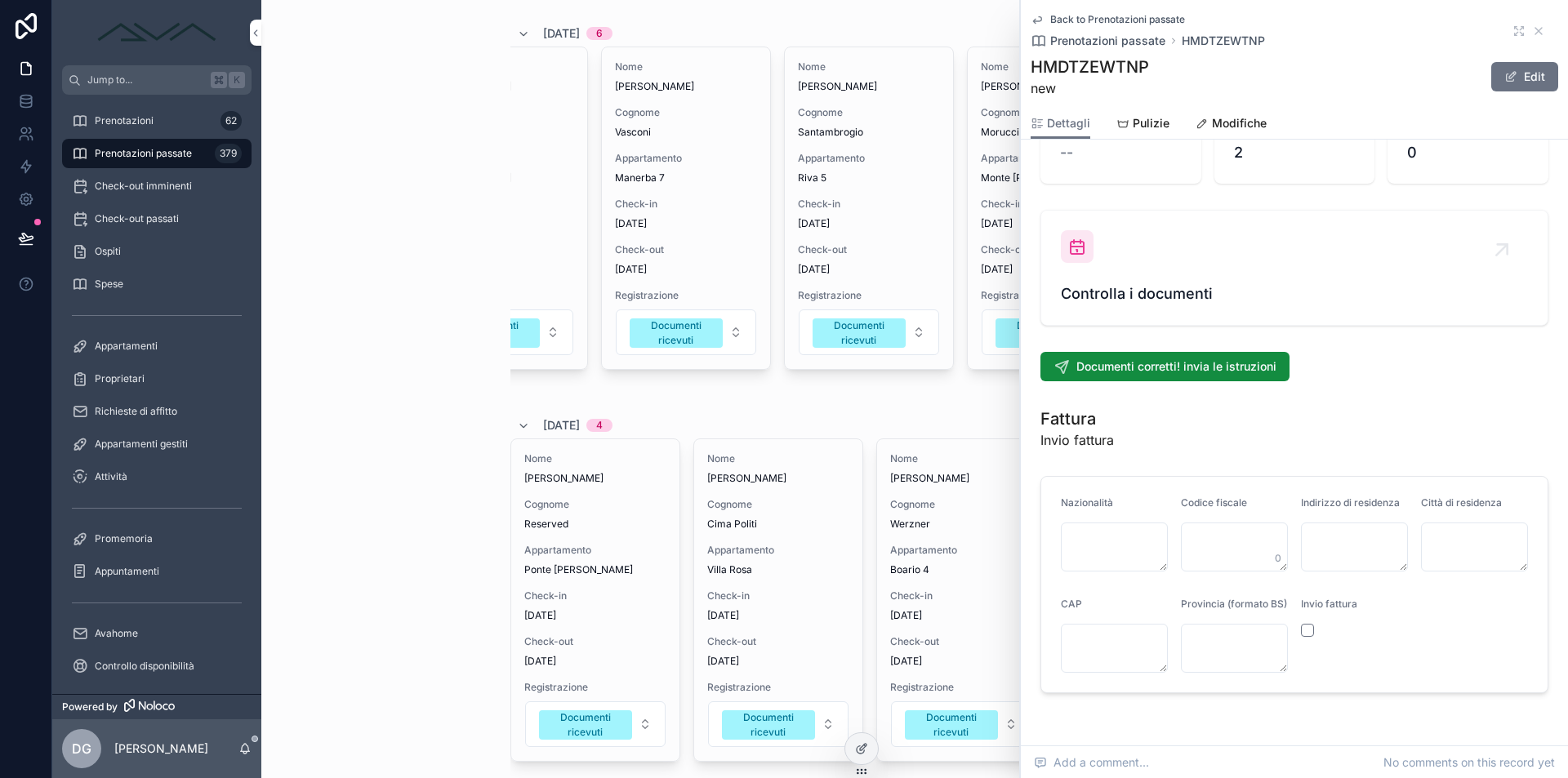
scroll to position [1982, 0]
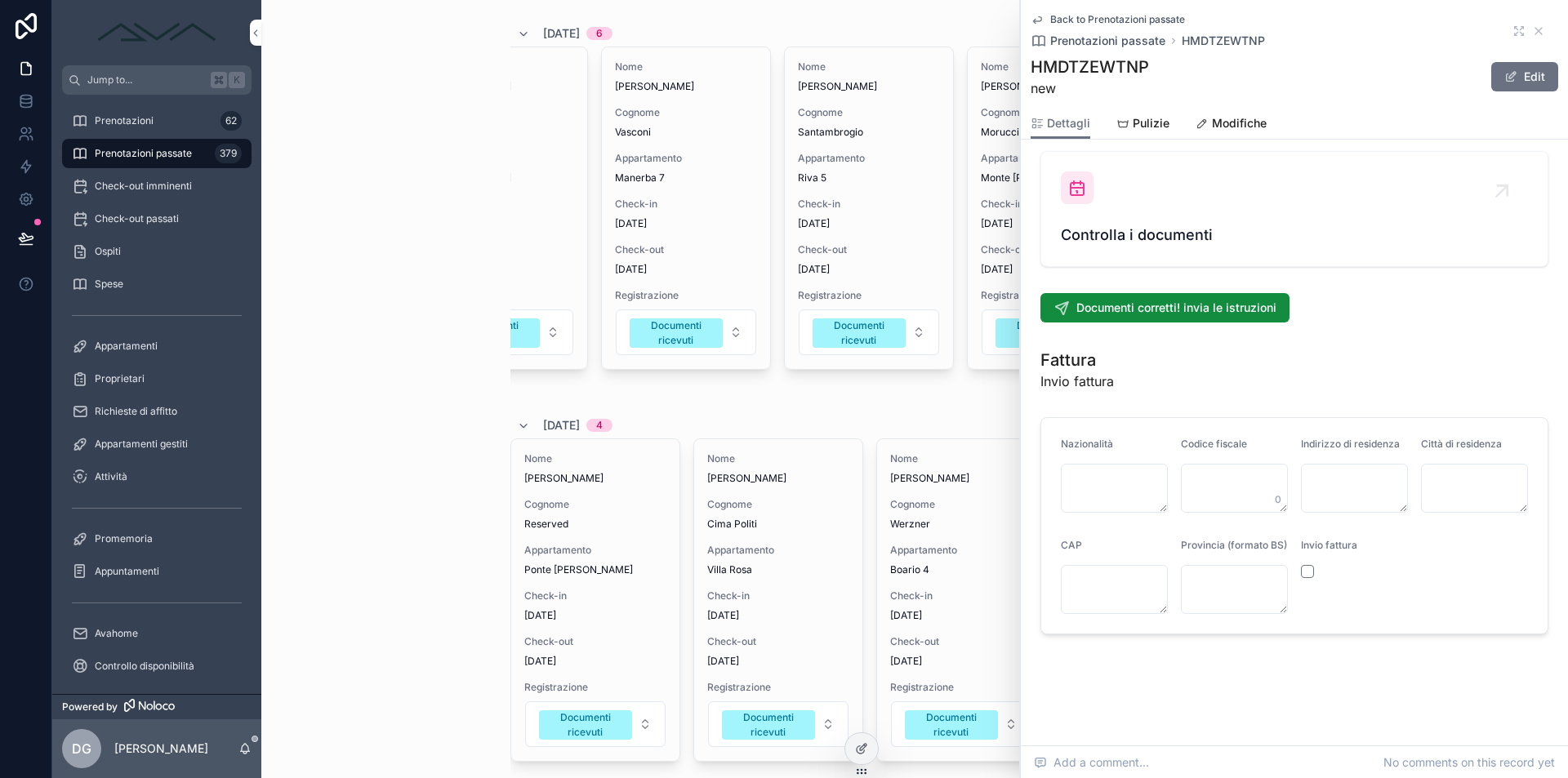
click at [1149, 224] on span "Controlla i documenti" at bounding box center [1294, 235] width 467 height 23
click at [1532, 31] on icon "scrollable content" at bounding box center [1539, 32] width 13 height 13
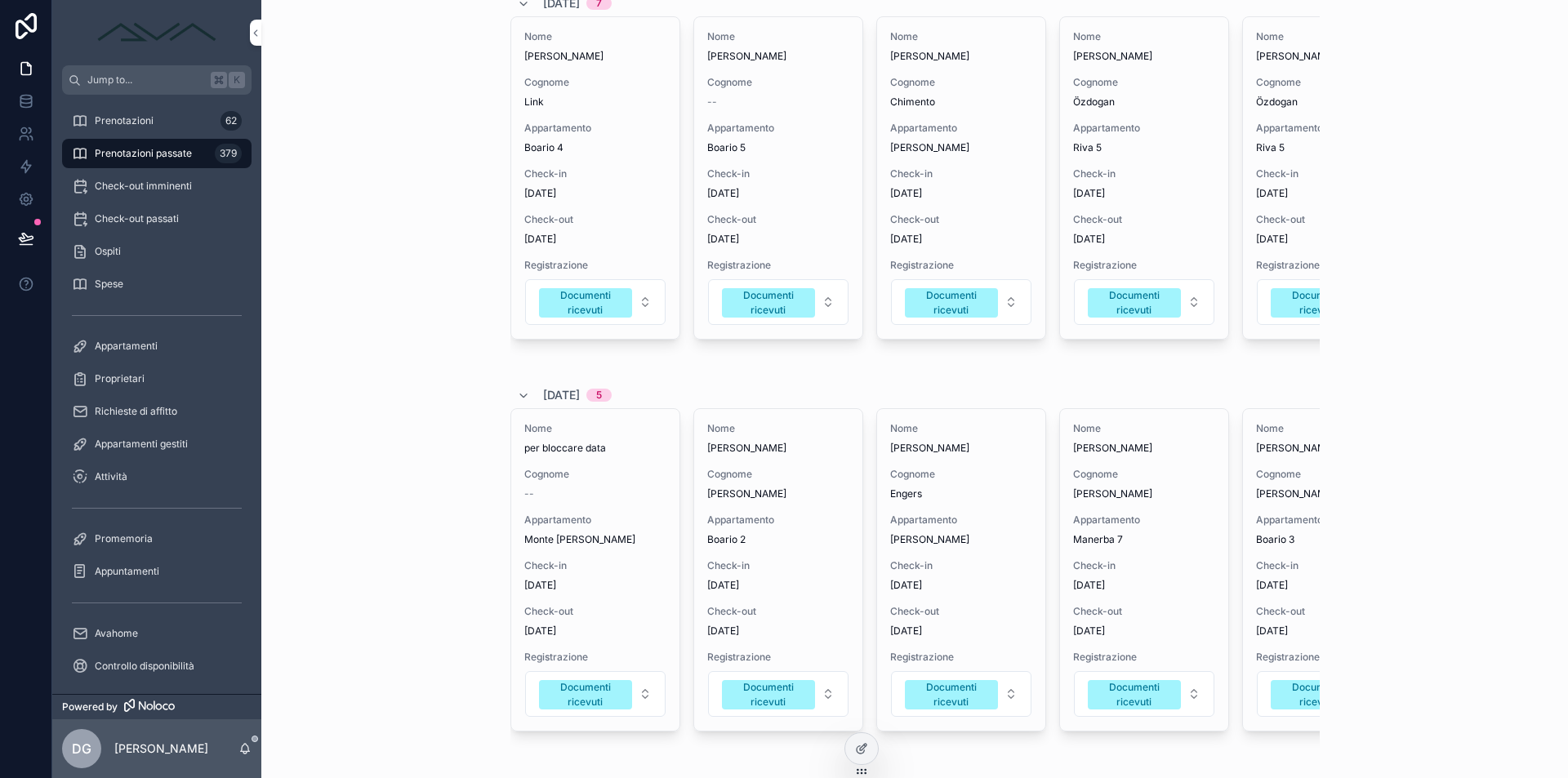
scroll to position [1769, 0]
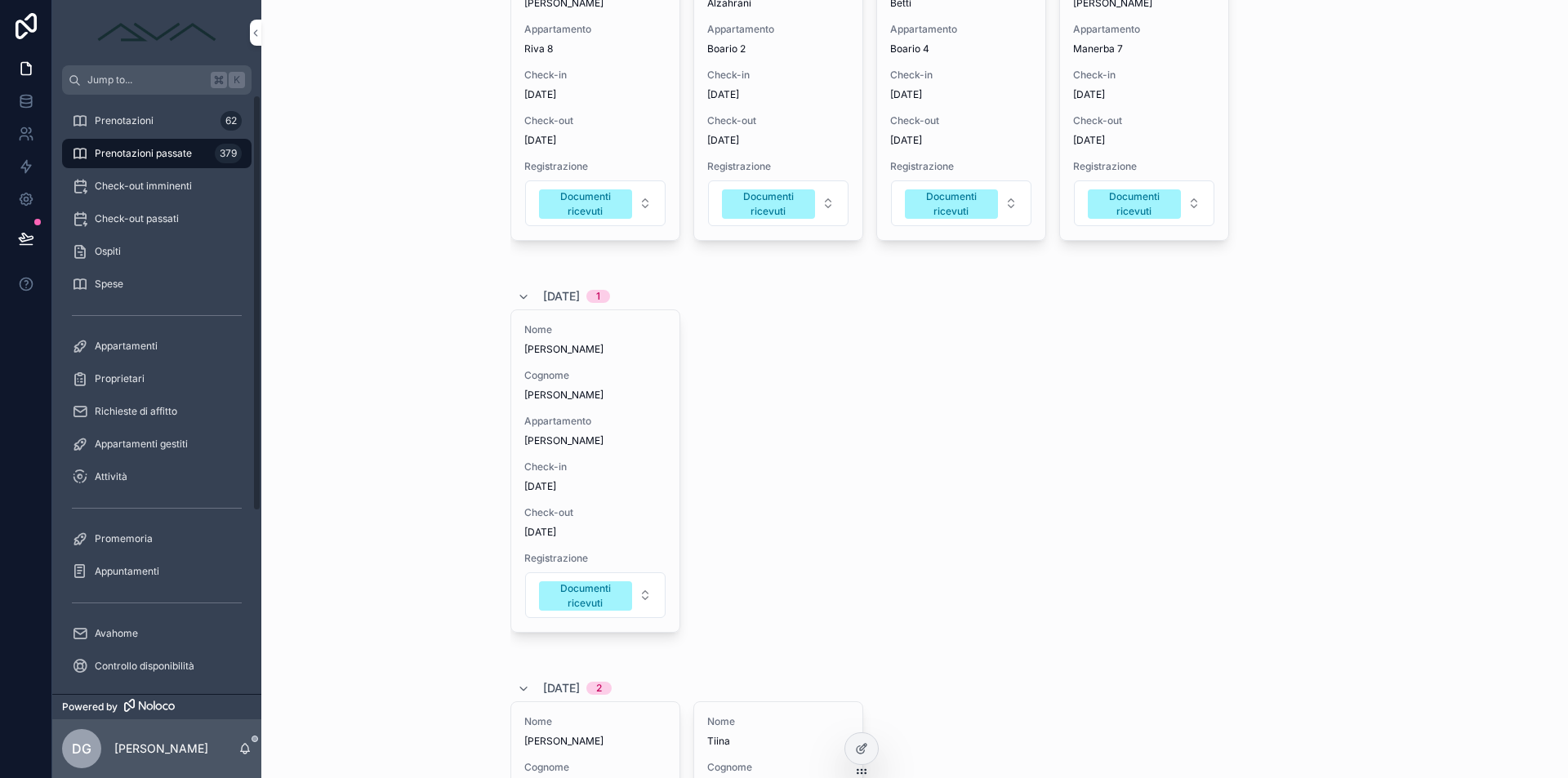
click at [131, 179] on span "Check-out imminenti" at bounding box center [143, 186] width 97 height 13
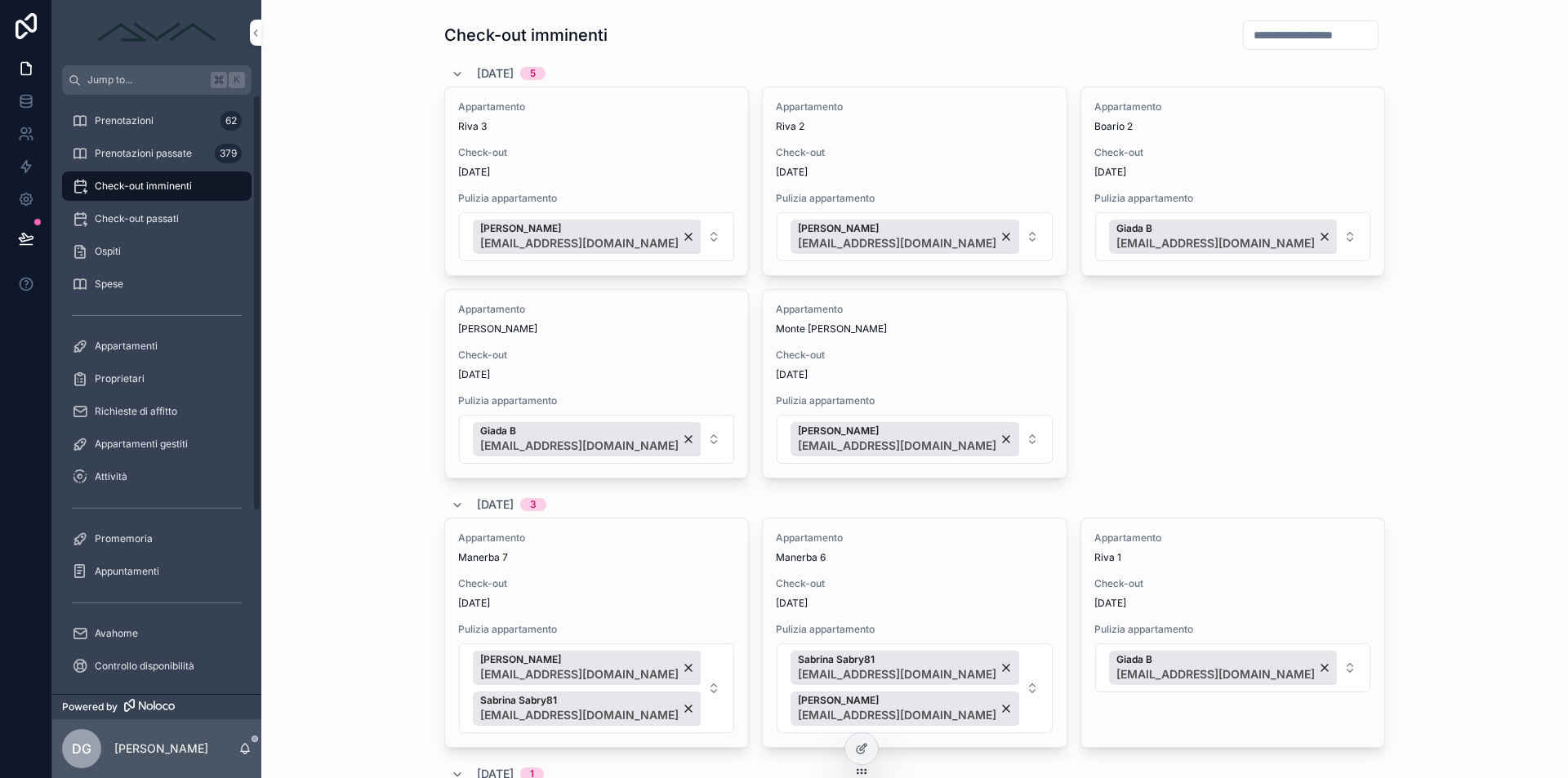
click at [129, 123] on span "Prenotazioni" at bounding box center [124, 121] width 59 height 13
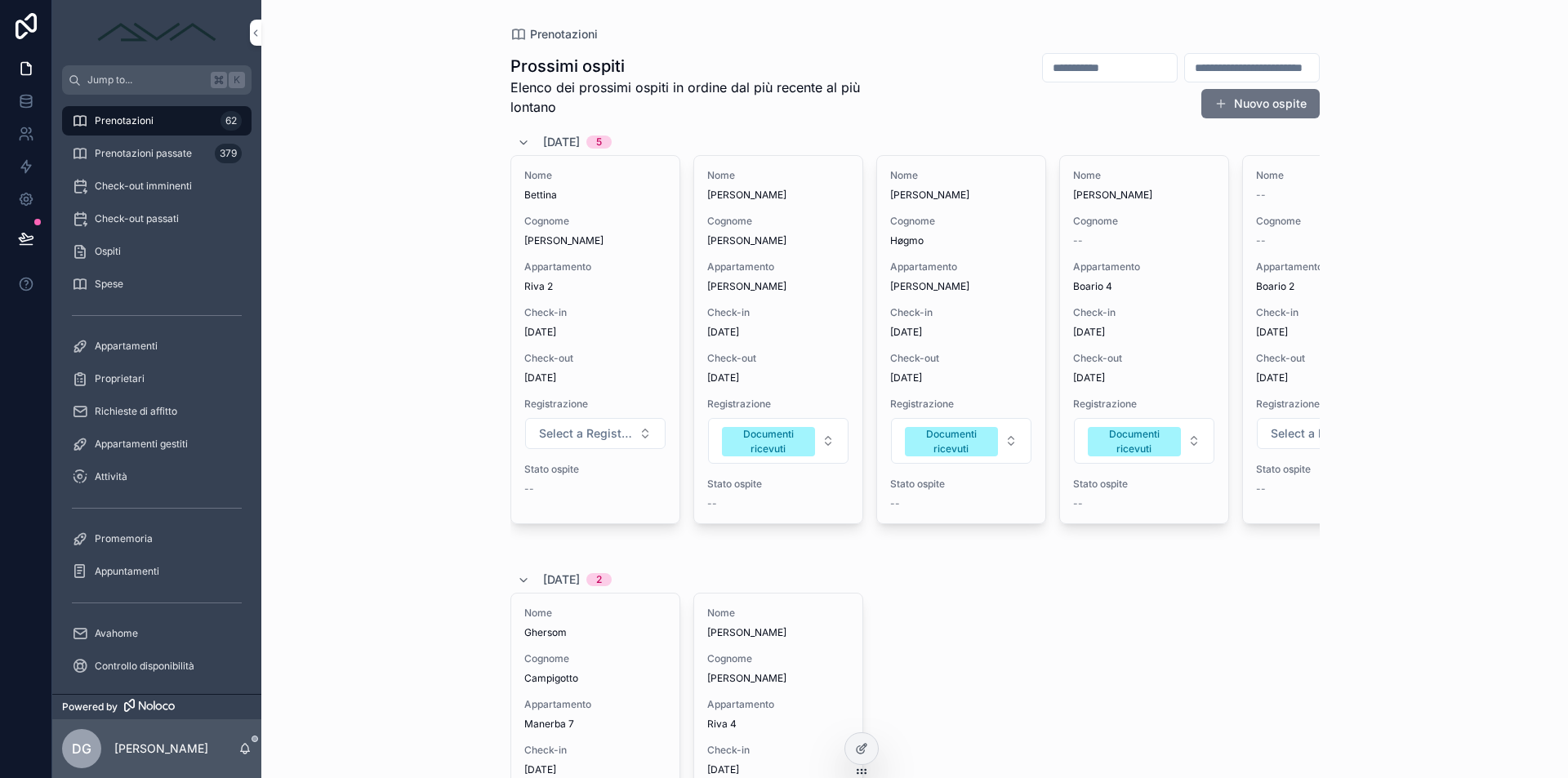
click at [986, 541] on div "Nome Daniel Cognome Høgmo Appartamento Monte Guglielmo Pisogne Check-in 06/10/2…" at bounding box center [961, 354] width 170 height 398
